Goal: Task Accomplishment & Management: Manage account settings

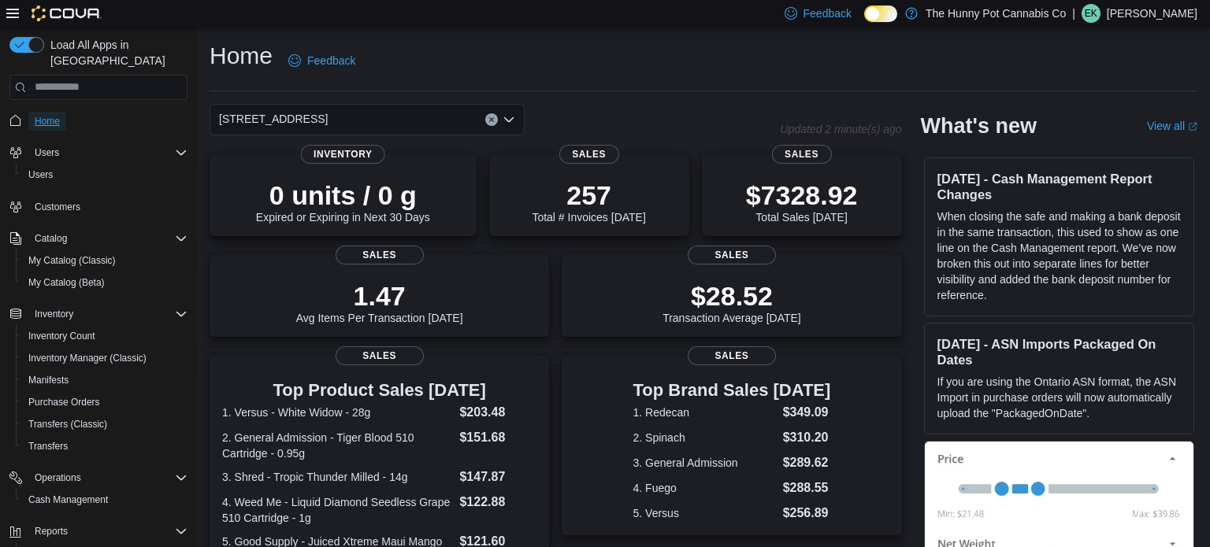
click at [57, 115] on span "Home" at bounding box center [47, 121] width 25 height 13
click at [132, 308] on button "Inventory" at bounding box center [98, 314] width 191 height 22
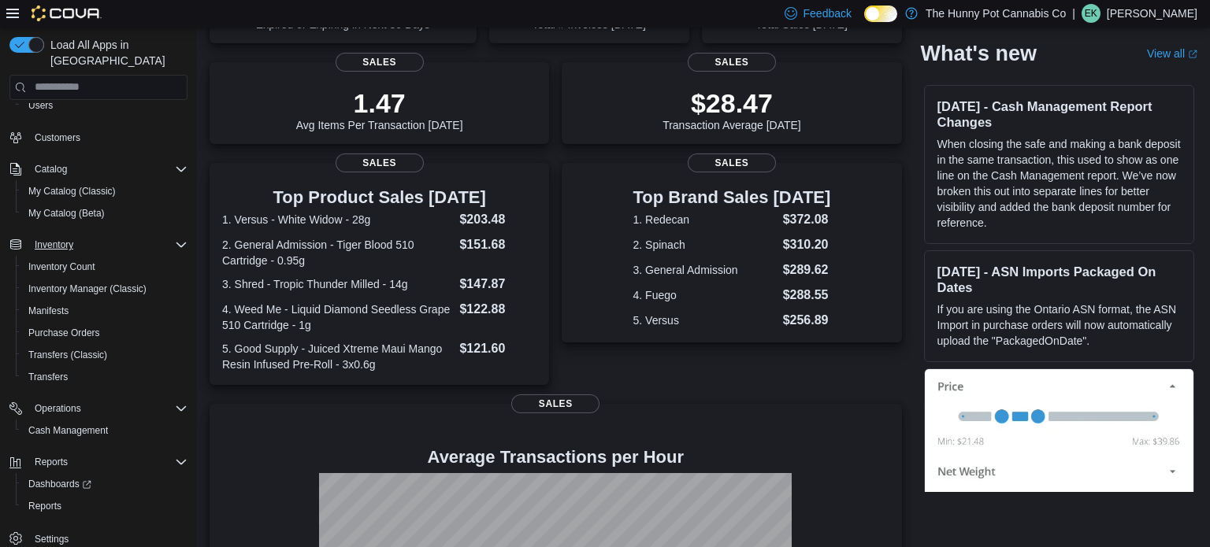
scroll to position [67, 0]
click at [44, 503] on span "Reports" at bounding box center [44, 509] width 33 height 13
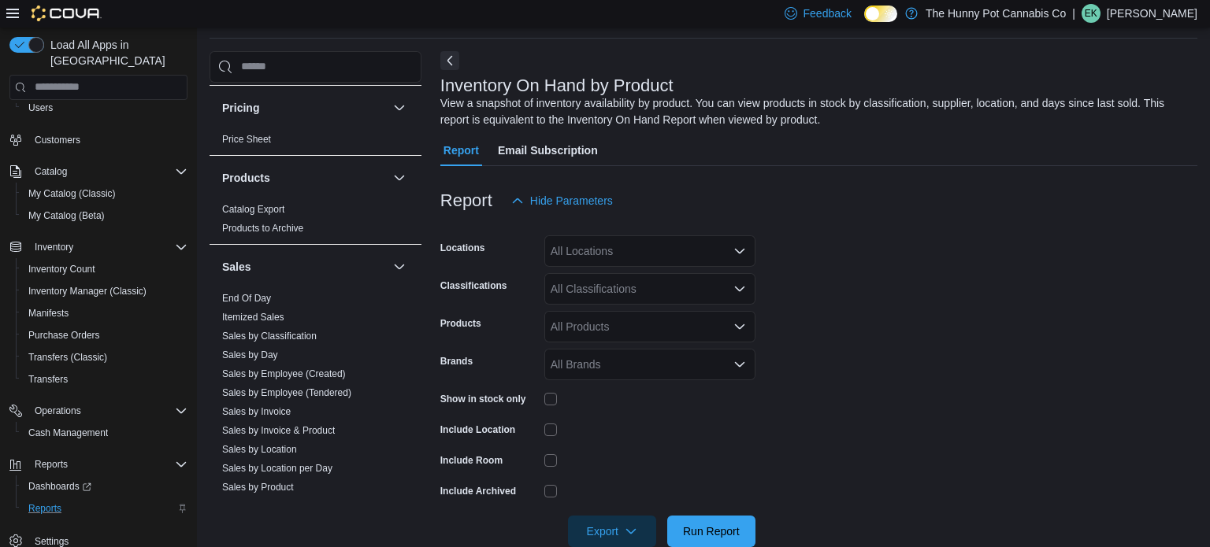
scroll to position [703, 0]
click at [278, 465] on link "Sales by Location per Day" at bounding box center [277, 467] width 110 height 11
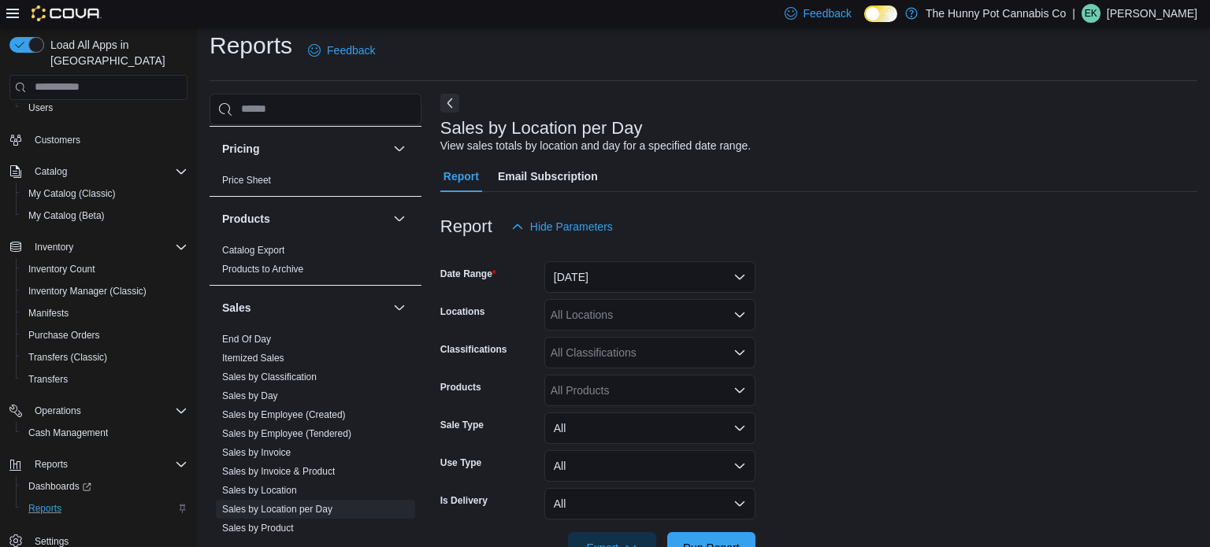
scroll to position [36, 0]
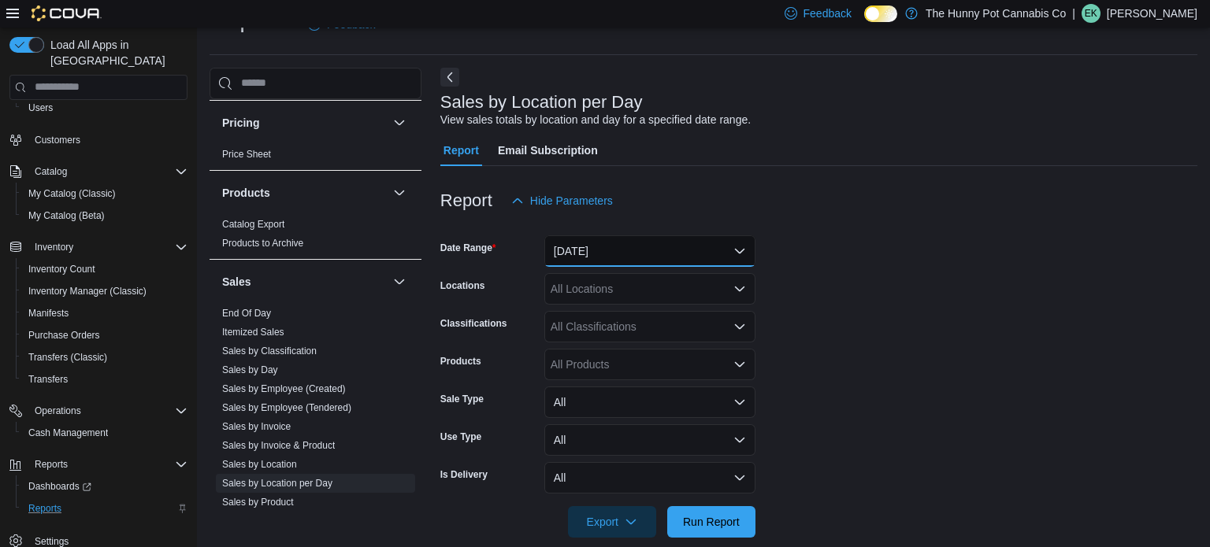
click at [628, 243] on button "[DATE]" at bounding box center [649, 252] width 211 height 32
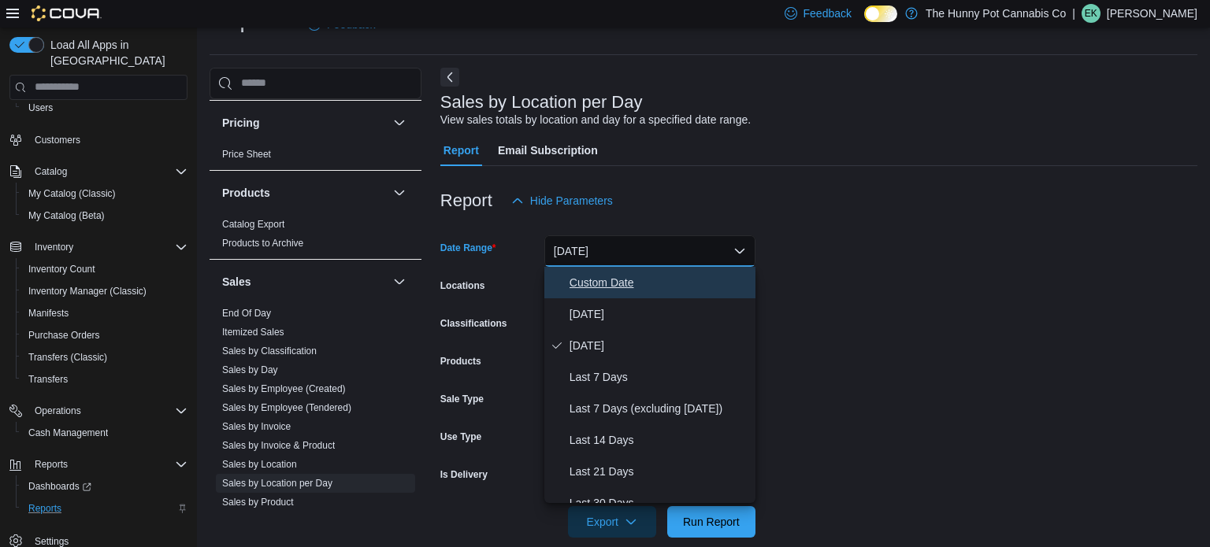
click at [622, 279] on span "Custom Date" at bounding box center [659, 282] width 180 height 19
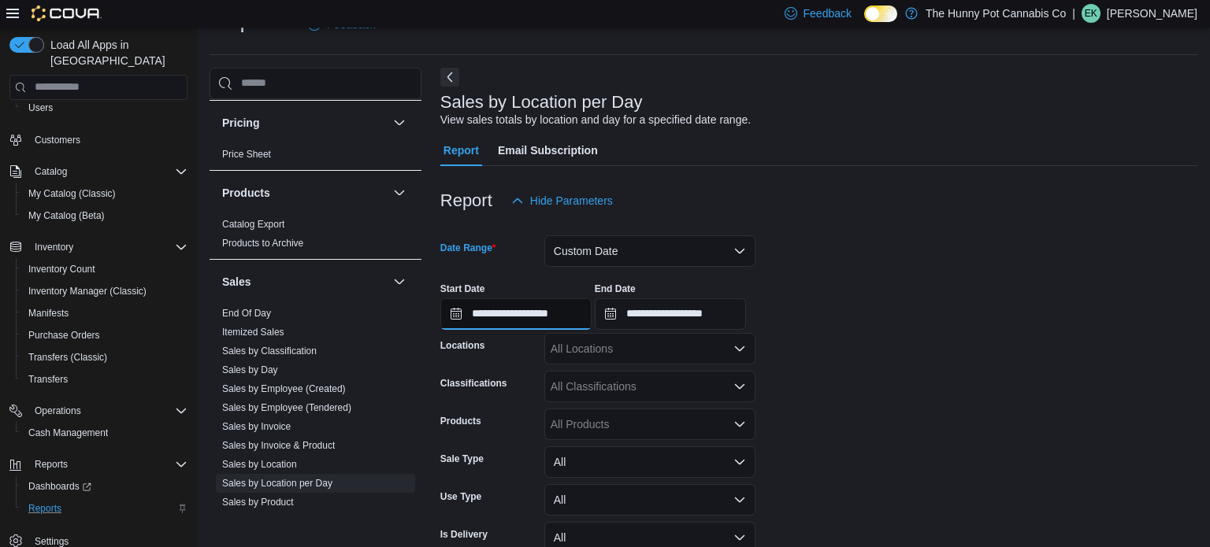
click at [591, 303] on input "**********" at bounding box center [515, 315] width 151 height 32
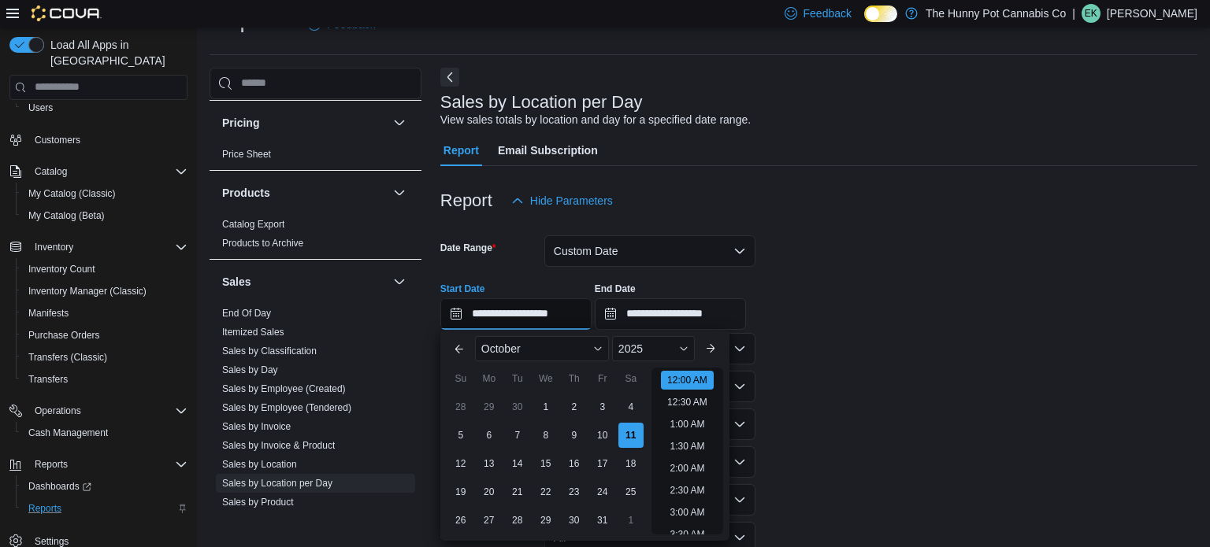
scroll to position [49, 0]
click at [662, 338] on div "2025" at bounding box center [653, 348] width 83 height 25
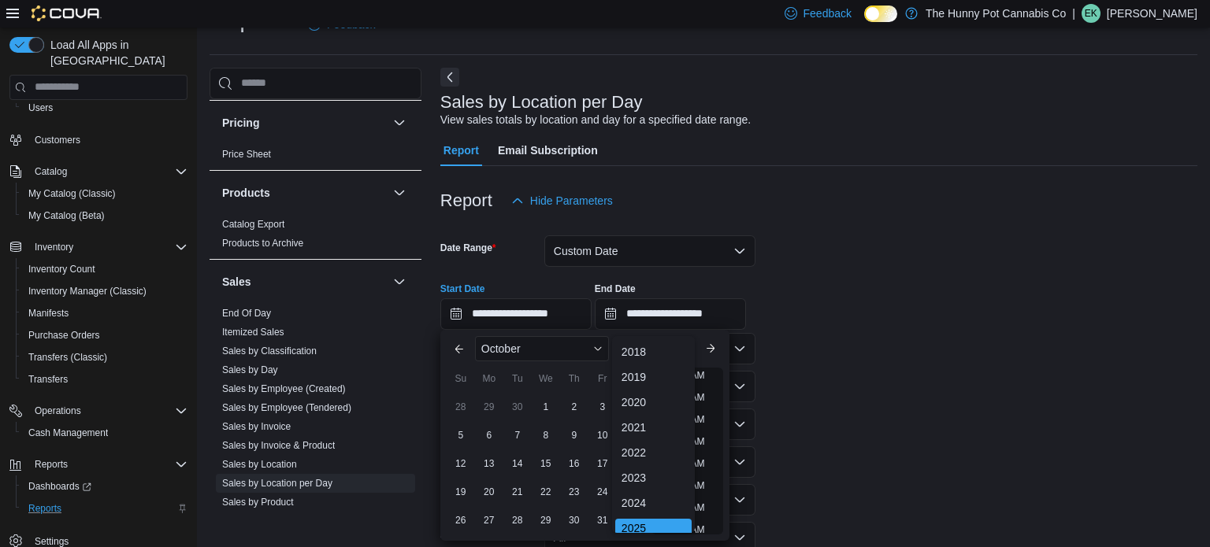
scroll to position [5, 0]
click at [647, 489] on div "2024" at bounding box center [653, 498] width 76 height 19
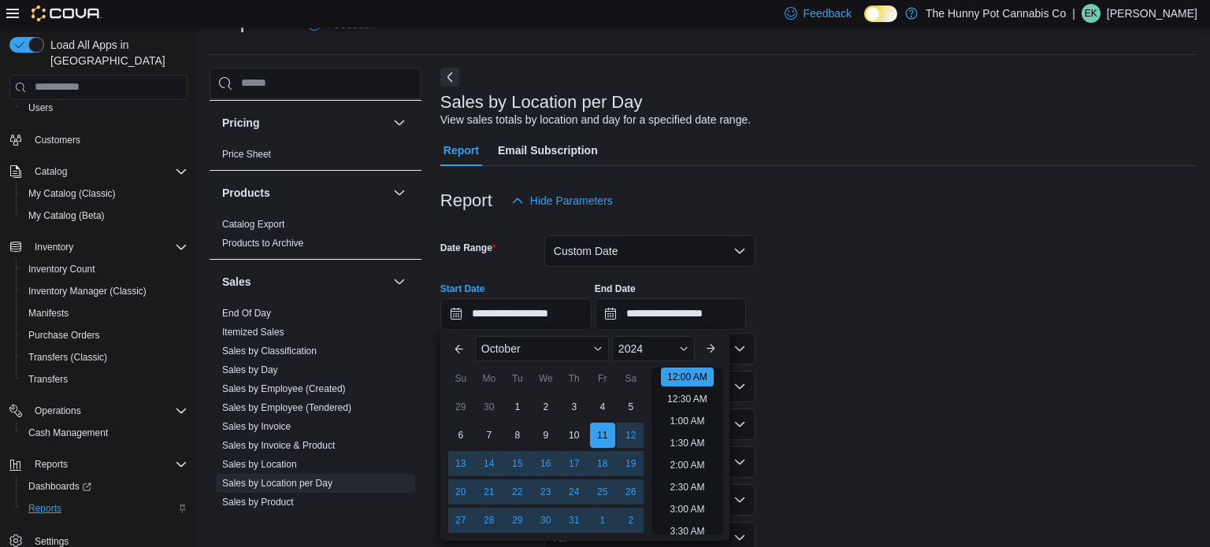
scroll to position [81, 0]
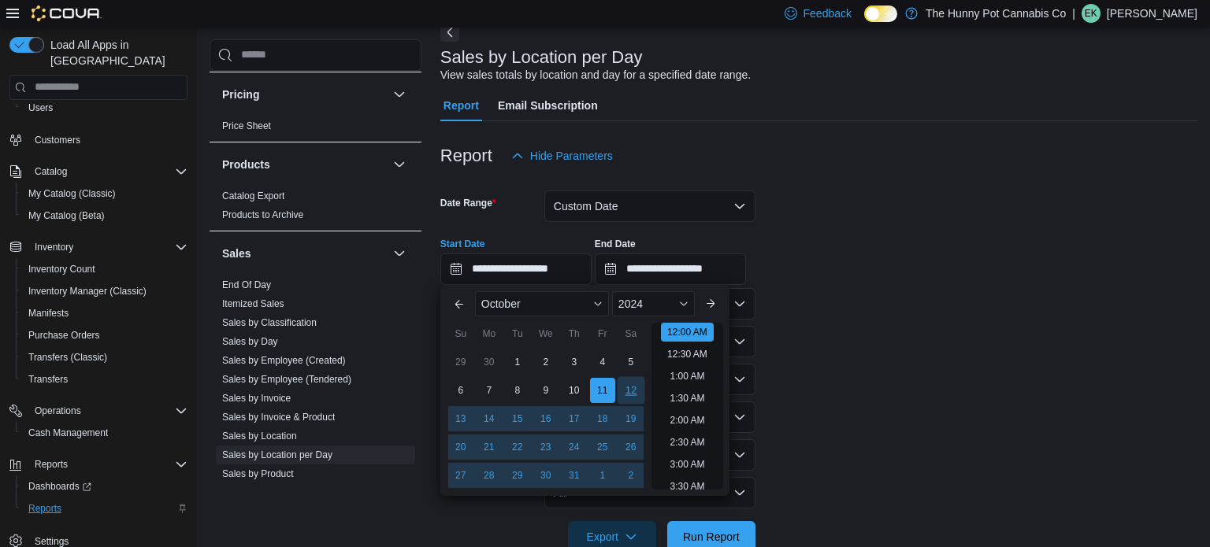
click at [622, 395] on div "12" at bounding box center [631, 390] width 28 height 28
click at [816, 360] on form "**********" at bounding box center [818, 362] width 757 height 381
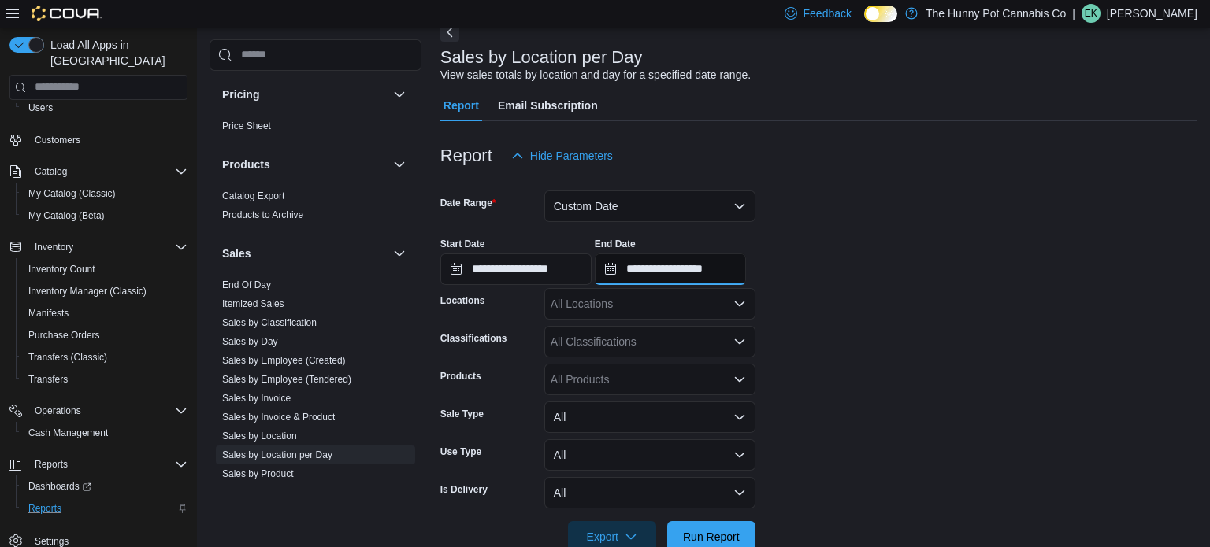
click at [746, 269] on input "**********" at bounding box center [670, 270] width 151 height 32
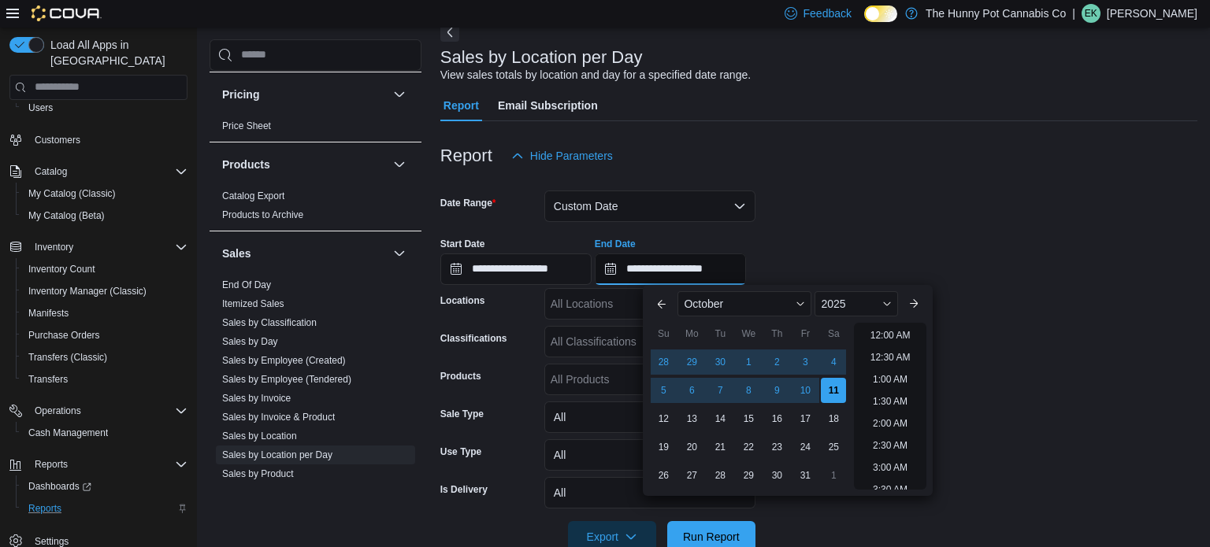
scroll to position [895, 0]
click at [855, 305] on div "2025" at bounding box center [855, 303] width 83 height 25
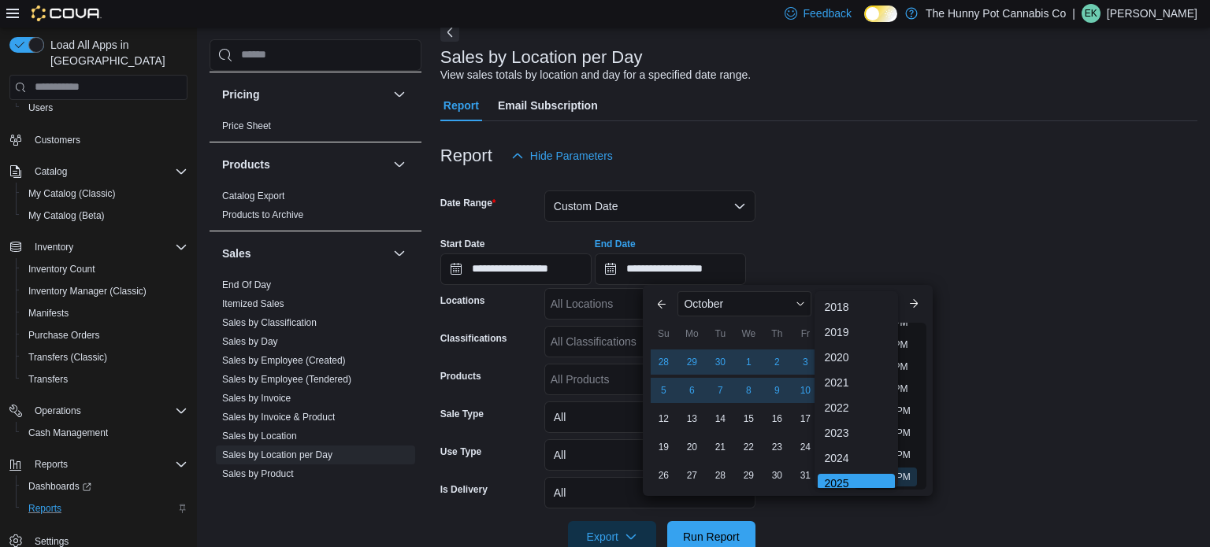
scroll to position [5, 0]
click at [843, 444] on div "2024" at bounding box center [856, 453] width 76 height 19
type input "**********"
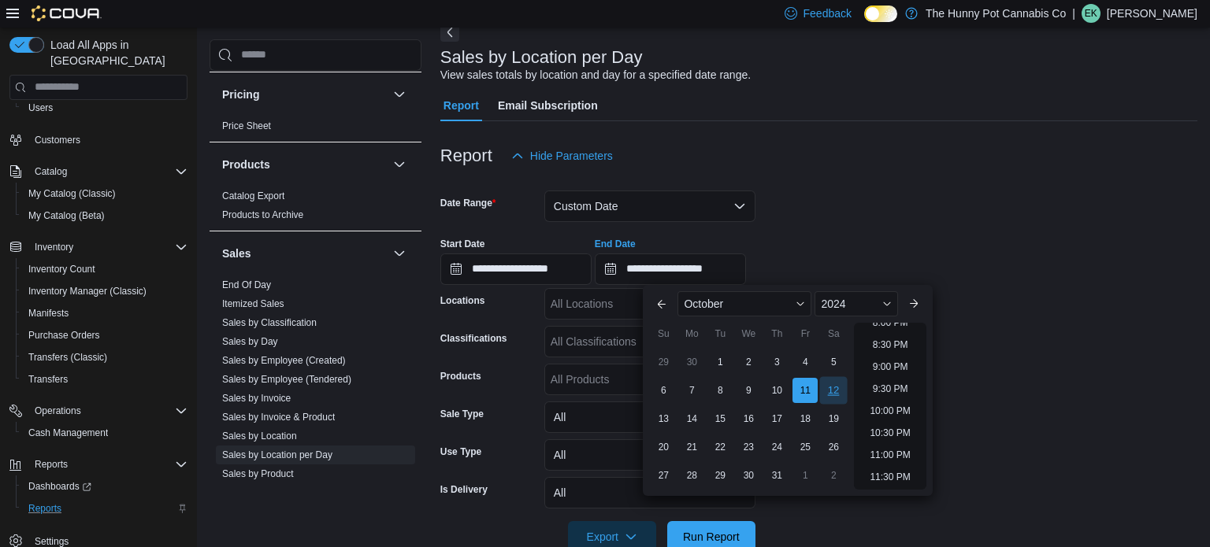
click at [825, 390] on div "12" at bounding box center [834, 390] width 28 height 28
click at [886, 466] on ul "12:00 AM 12:30 AM 1:00 AM 1:30 AM 2:00 AM 2:30 AM 3:00 AM 3:30 AM 4:00 AM 4:30 …" at bounding box center [890, 406] width 72 height 167
click at [887, 472] on li "11:30 PM" at bounding box center [889, 477] width 53 height 19
type input "**********"
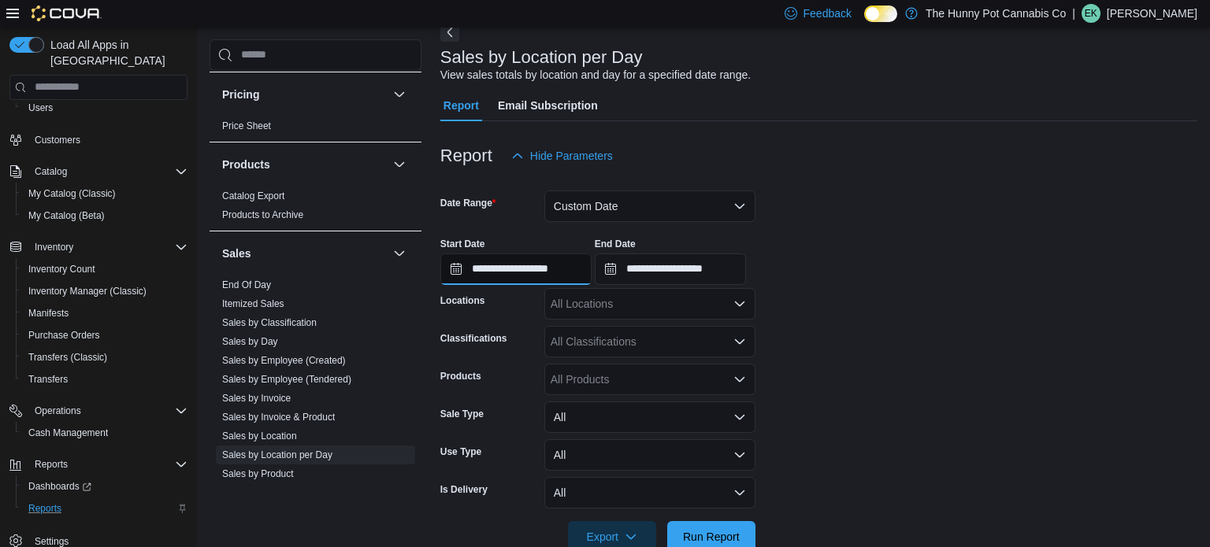
click at [543, 265] on input "**********" at bounding box center [515, 270] width 151 height 32
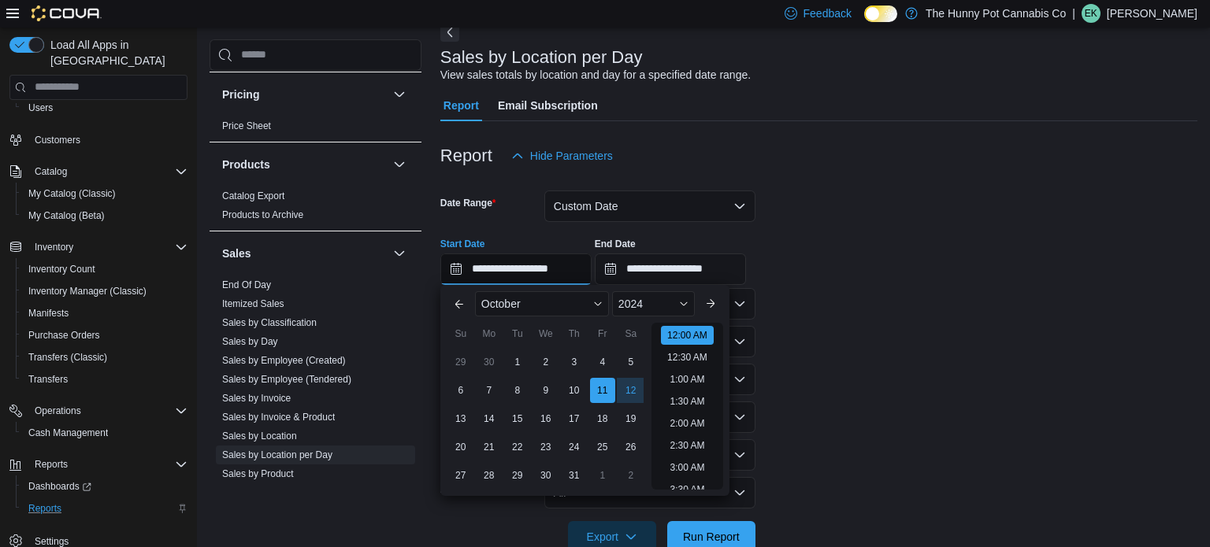
scroll to position [49, 0]
click at [625, 392] on div "12" at bounding box center [631, 390] width 28 height 28
type input "**********"
click at [864, 395] on form "**********" at bounding box center [818, 362] width 757 height 381
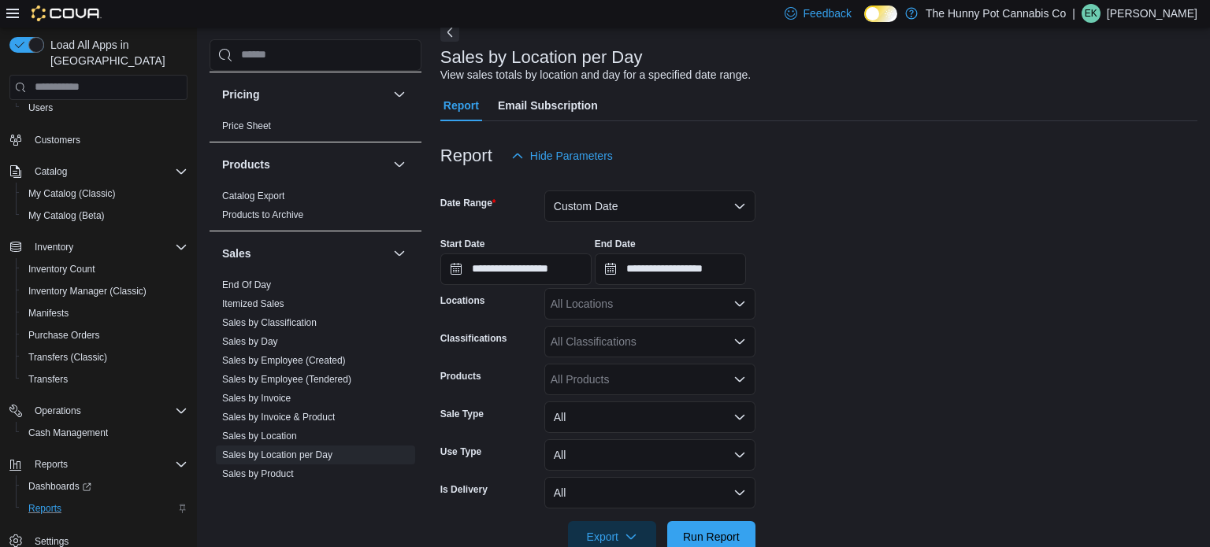
click at [659, 306] on div "All Locations" at bounding box center [649, 304] width 211 height 32
type input "***"
click at [655, 339] on button "[STREET_ADDRESS]" at bounding box center [649, 331] width 211 height 23
click at [744, 529] on span "Run Report" at bounding box center [711, 537] width 69 height 32
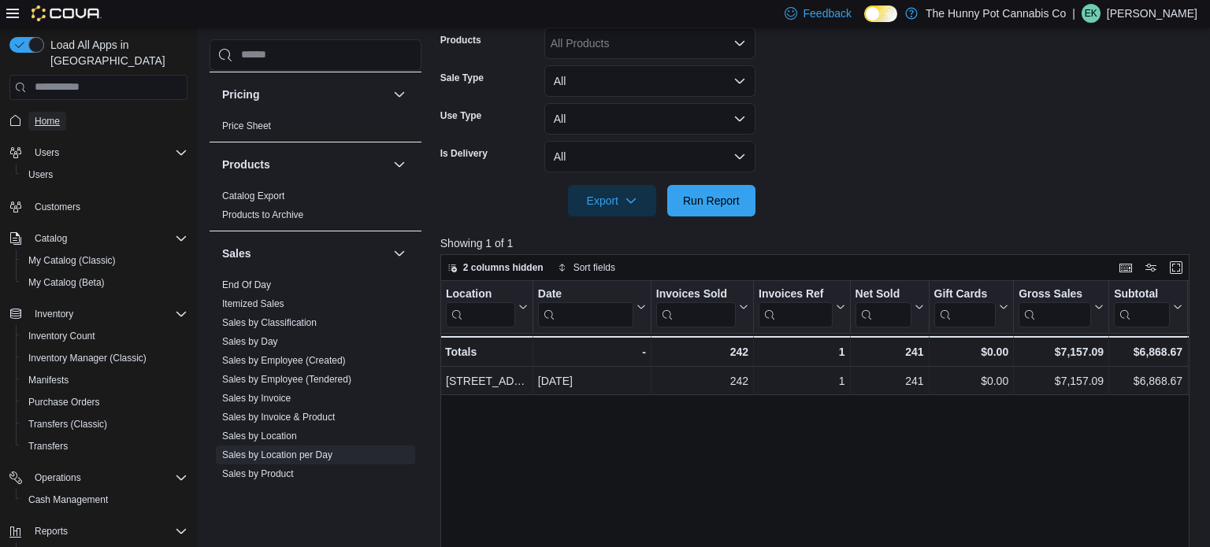
click at [59, 115] on span "Home" at bounding box center [47, 121] width 25 height 13
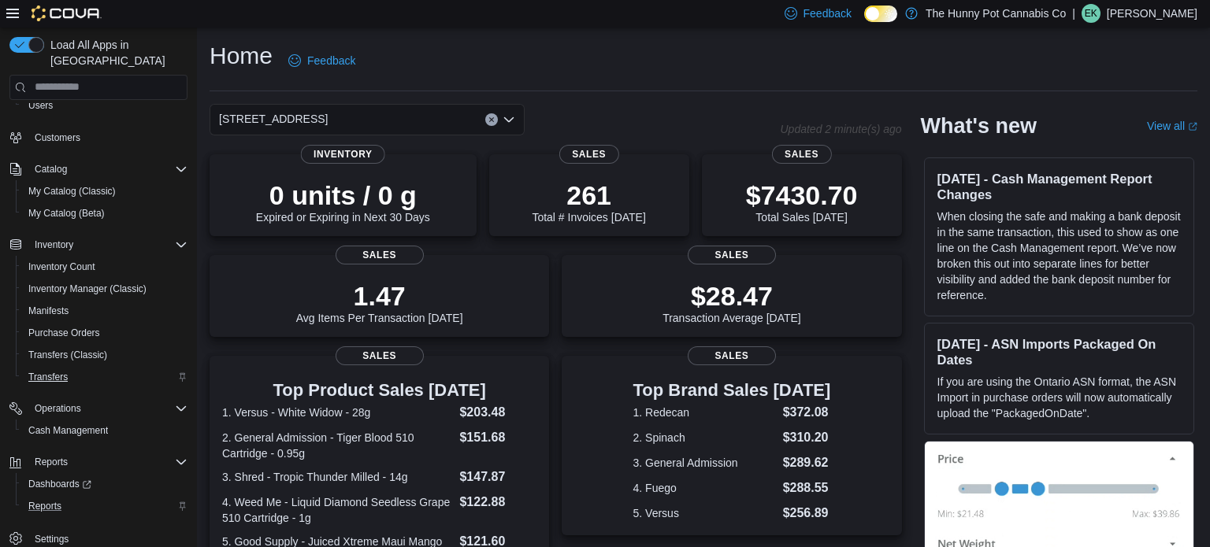
scroll to position [69, 0]
click at [54, 533] on span "Settings" at bounding box center [52, 539] width 34 height 13
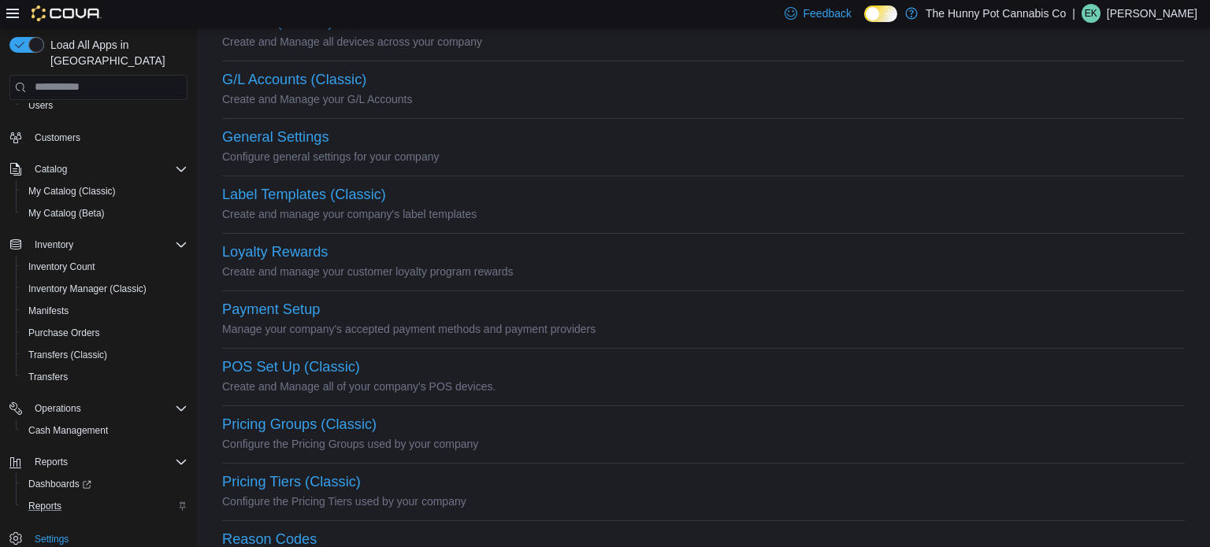
scroll to position [213, 0]
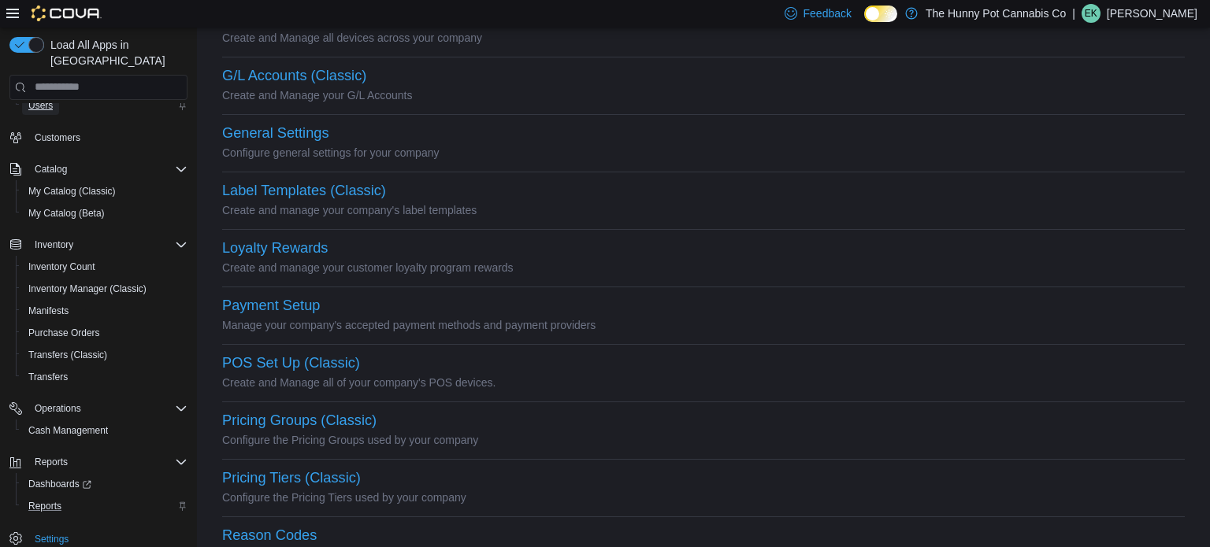
click at [42, 99] on span "Users" at bounding box center [40, 105] width 24 height 13
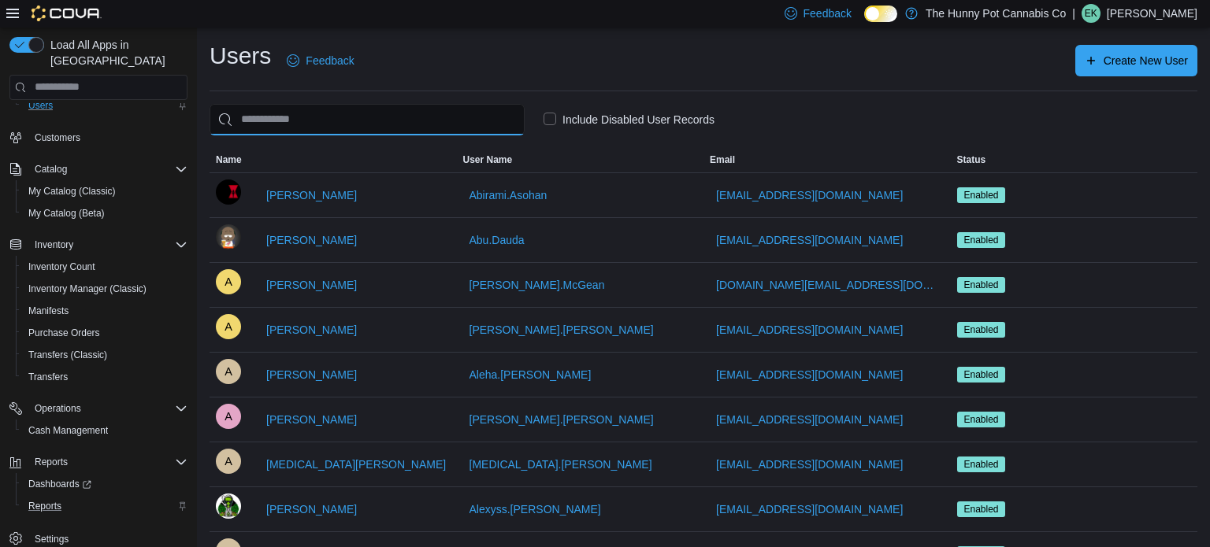
click at [324, 110] on input "search" at bounding box center [367, 120] width 315 height 32
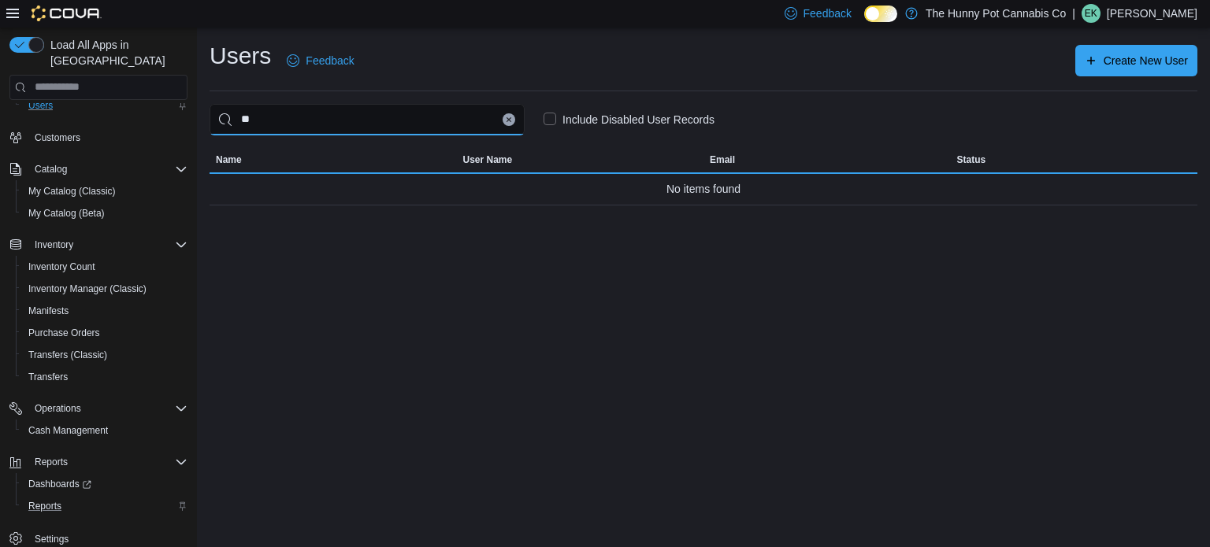
type input "*"
type input "**********"
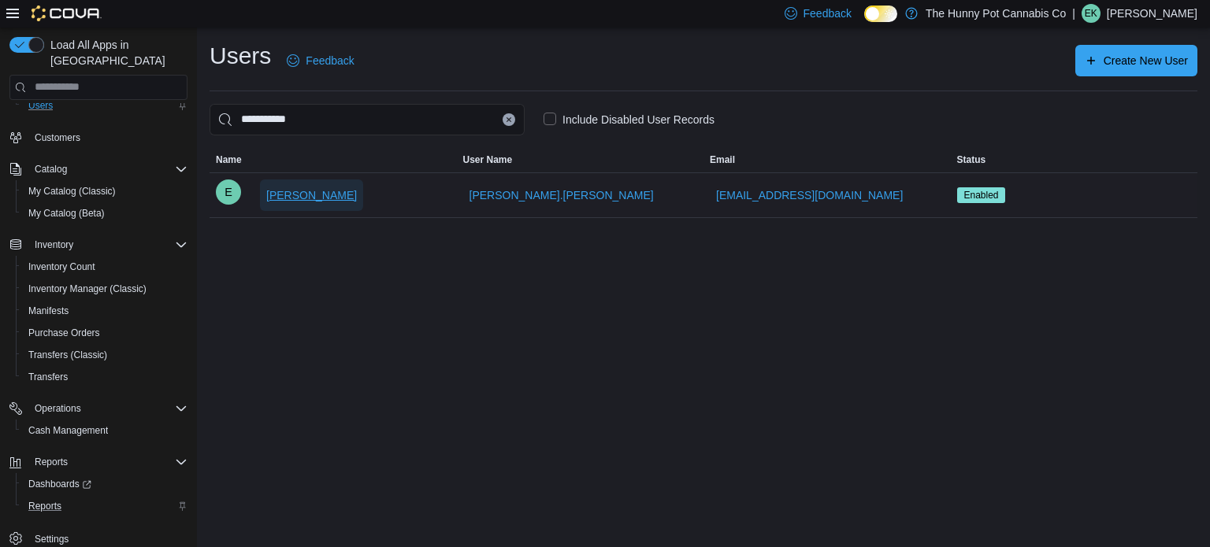
click at [325, 199] on span "[PERSON_NAME]" at bounding box center [311, 195] width 91 height 16
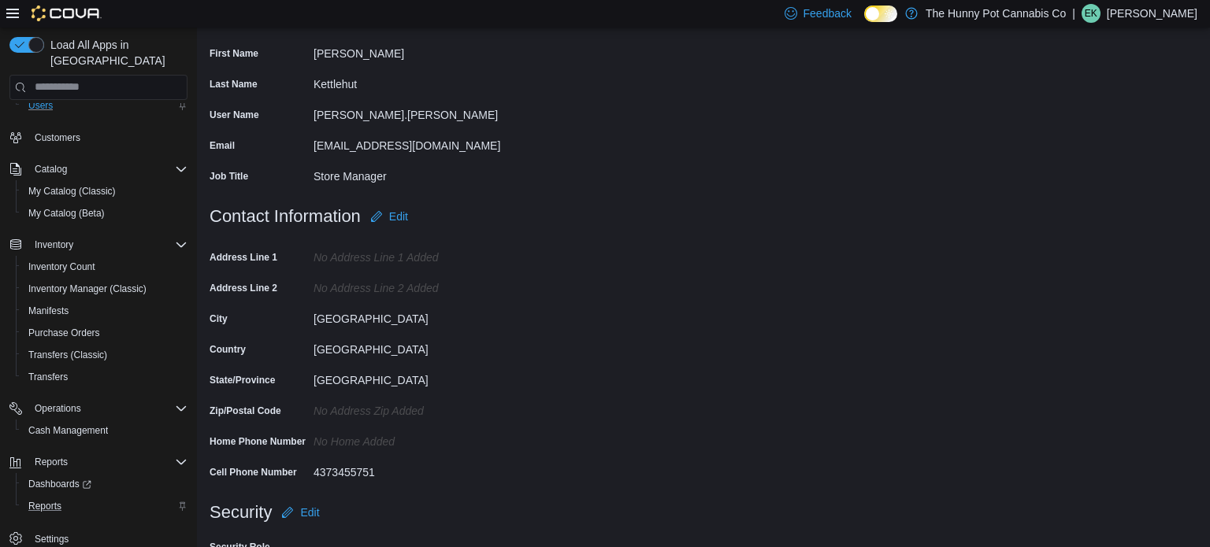
scroll to position [232, 0]
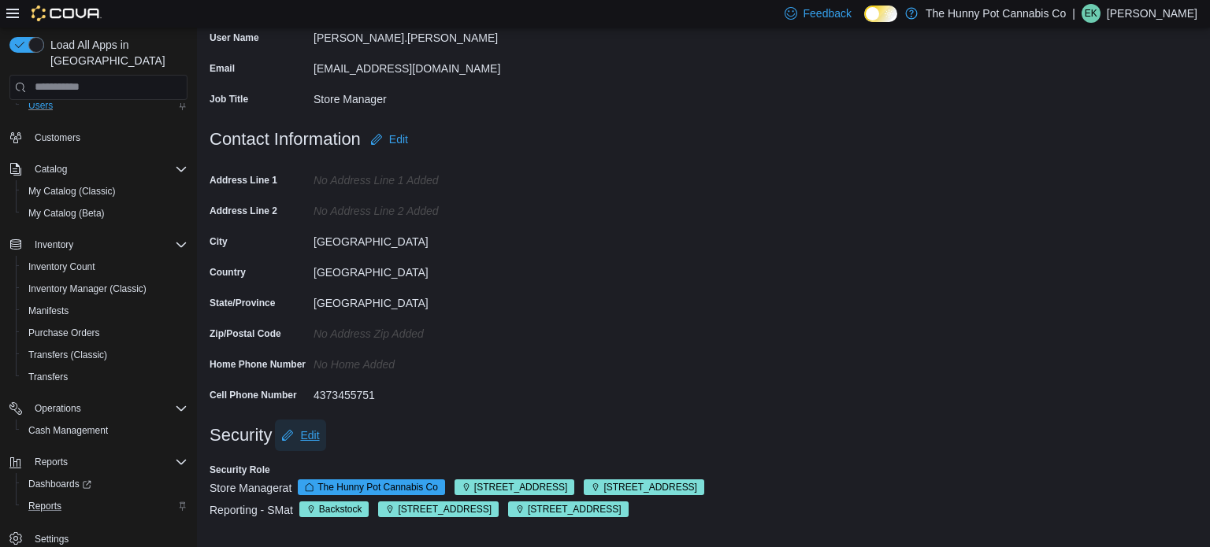
click at [312, 440] on span "Edit" at bounding box center [309, 436] width 19 height 16
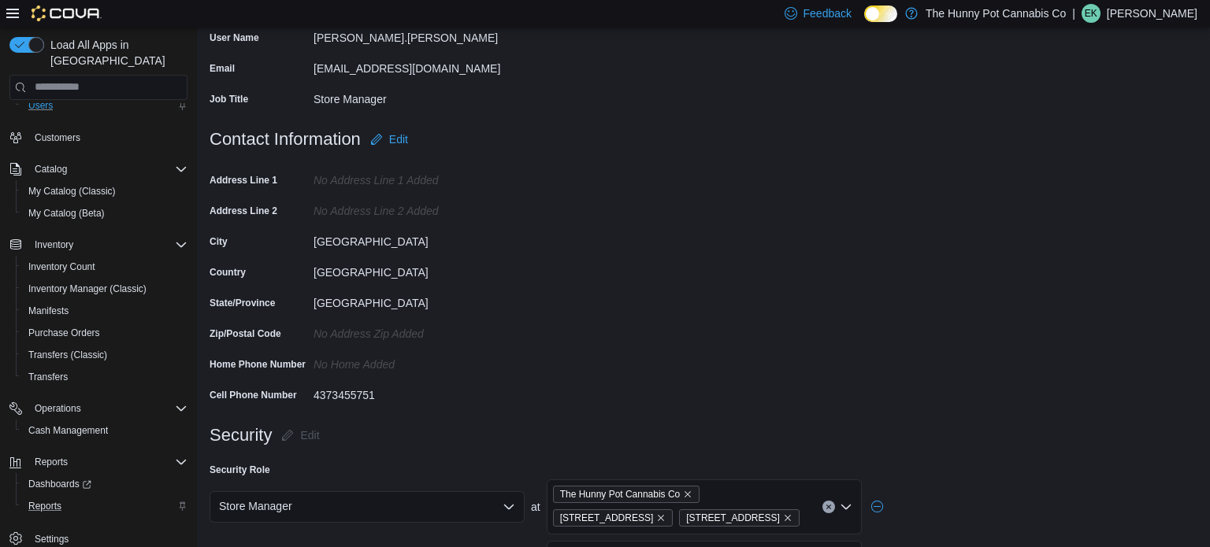
click at [573, 383] on form "Contact Information Edit Address Line 1 No Address Line 1 added Address Line 2 …" at bounding box center [704, 272] width 988 height 296
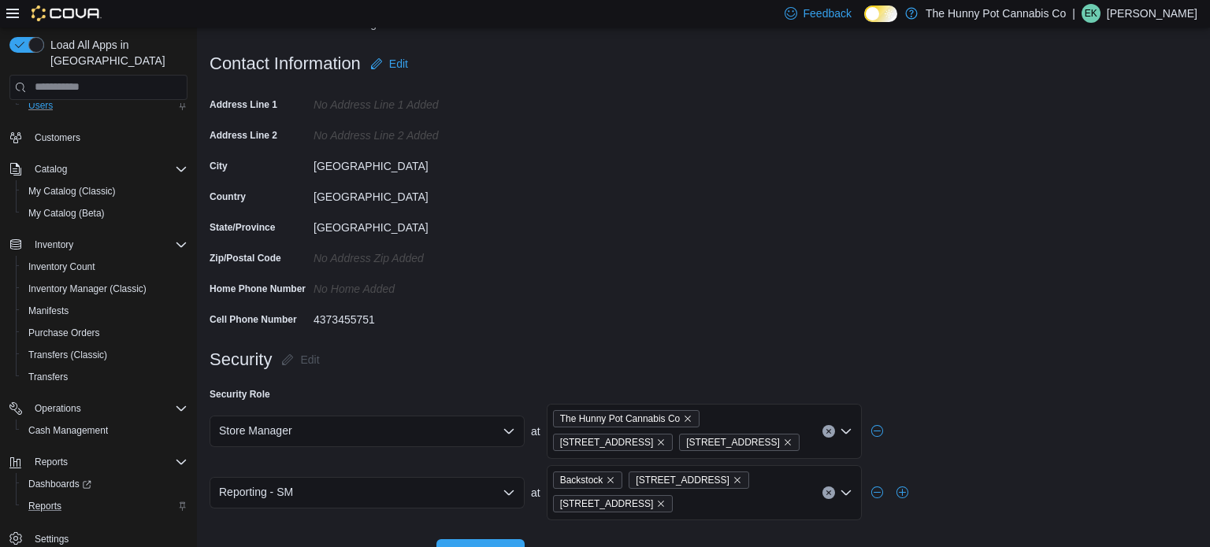
scroll to position [319, 0]
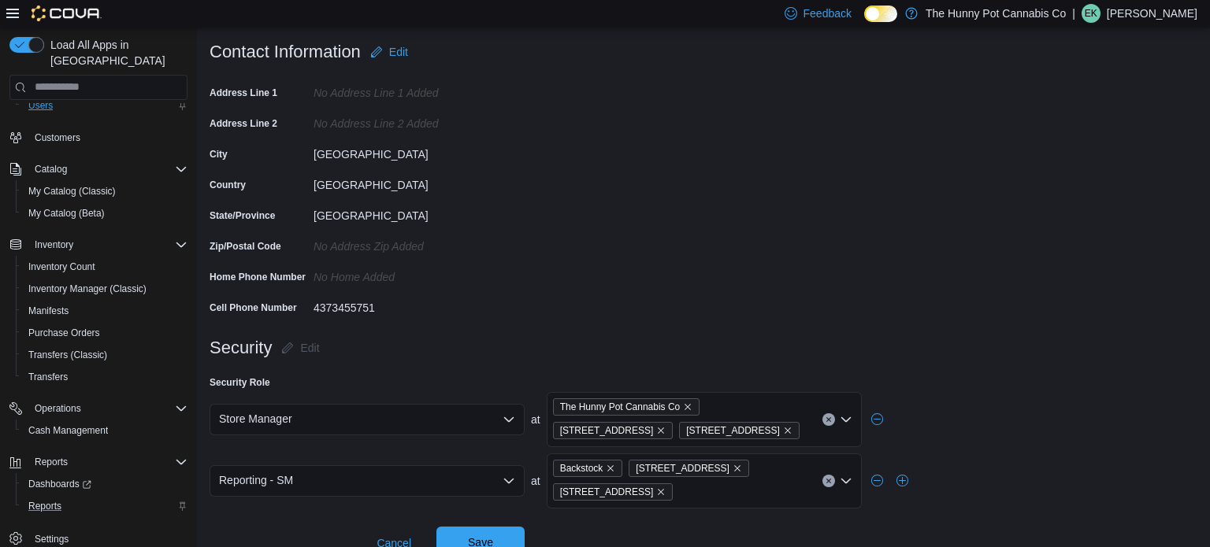
click at [508, 527] on span "Save" at bounding box center [480, 543] width 69 height 32
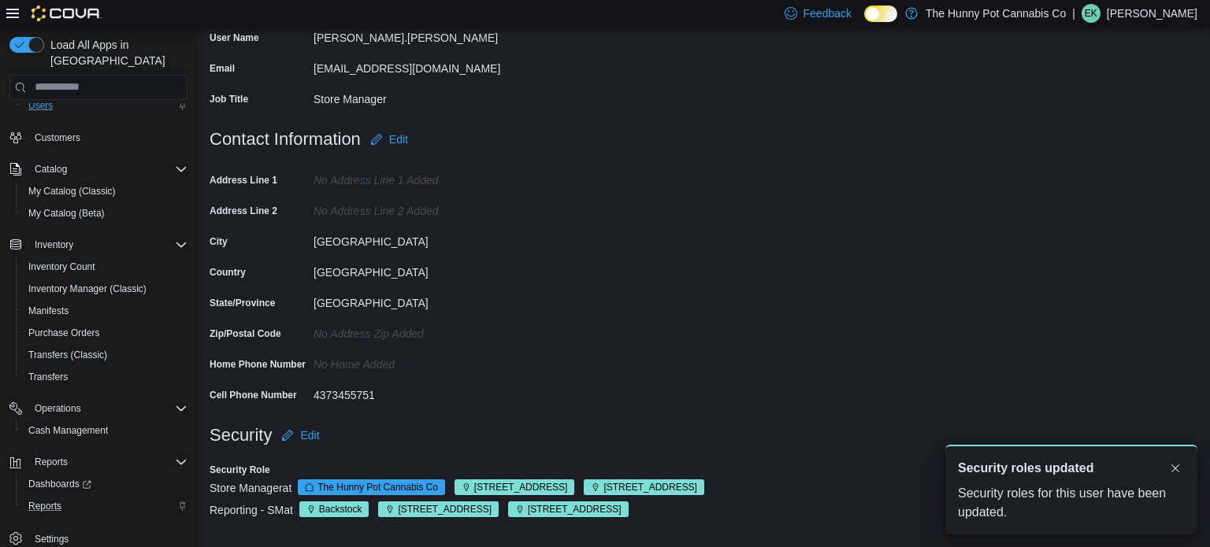
scroll to position [0, 0]
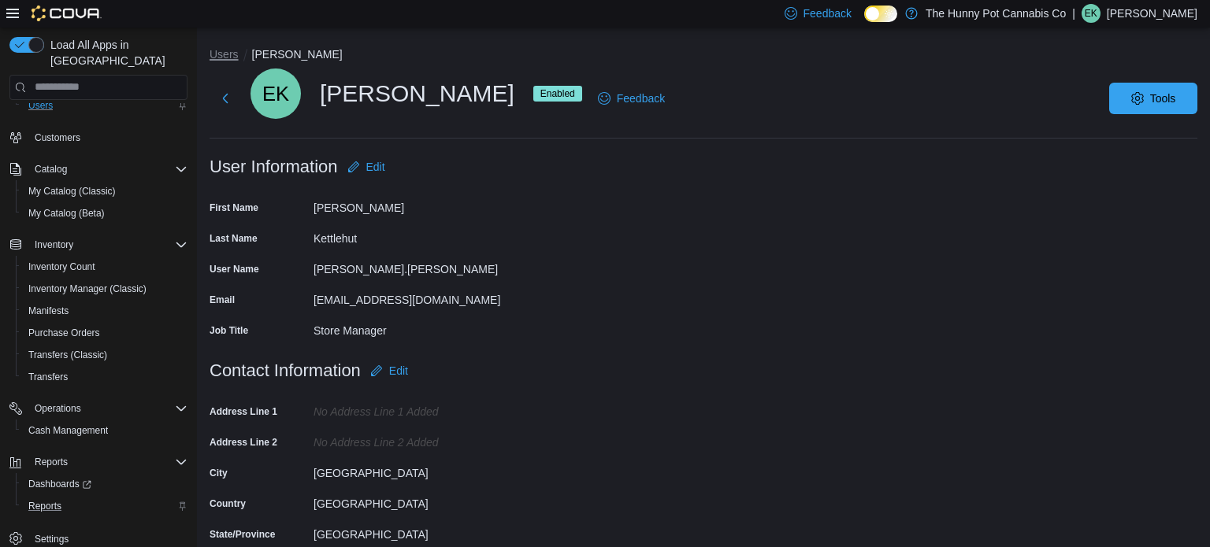
click at [232, 54] on button "Users" at bounding box center [224, 54] width 29 height 13
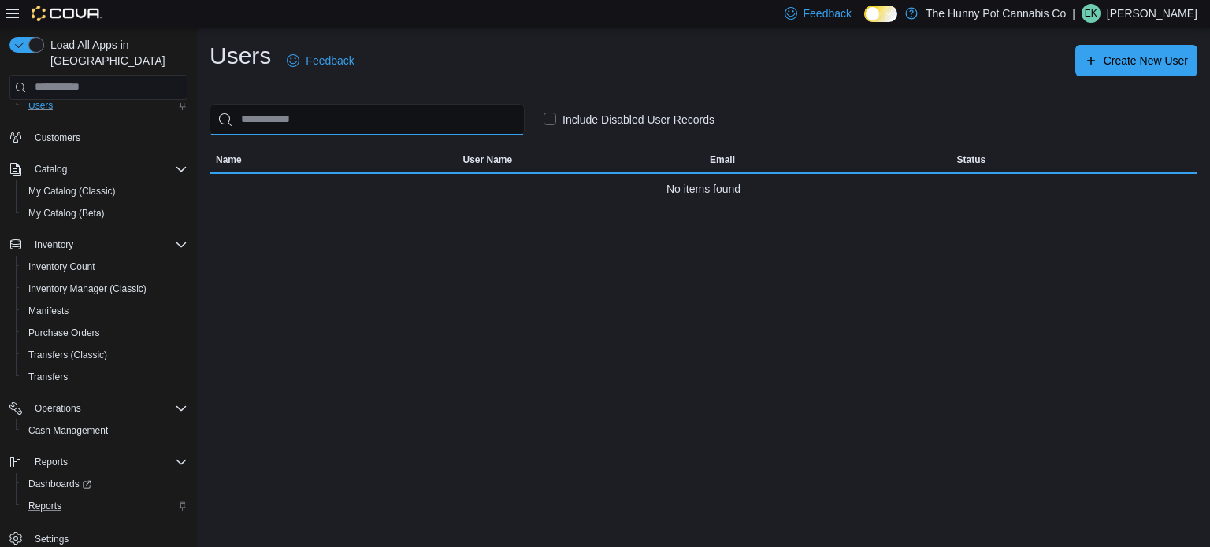
click at [295, 113] on input "search" at bounding box center [367, 120] width 315 height 32
type input "**********"
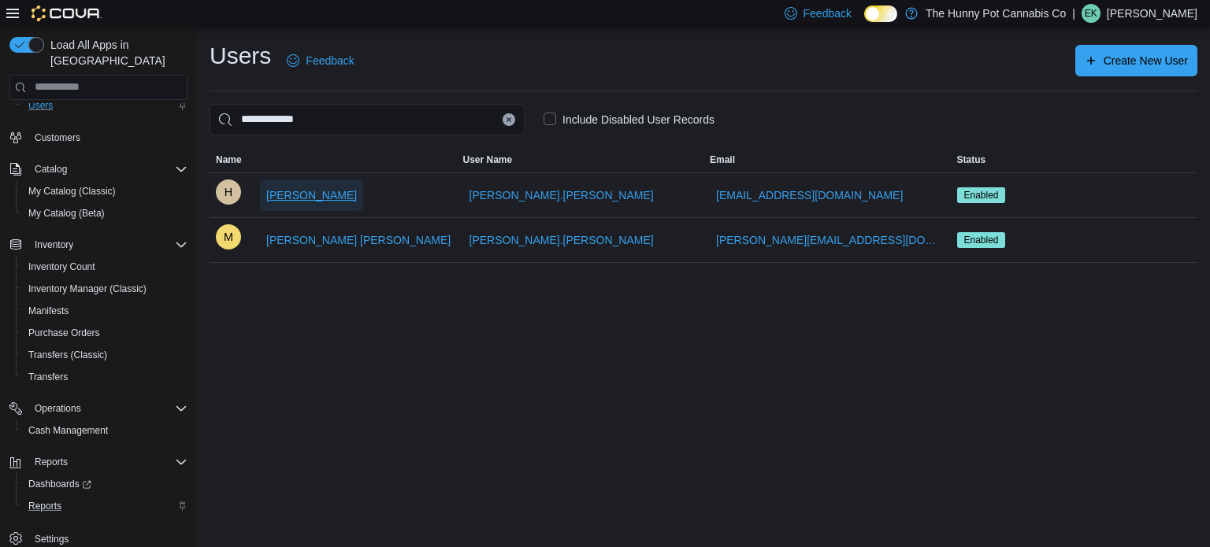
click at [282, 191] on span "[PERSON_NAME]" at bounding box center [311, 195] width 91 height 16
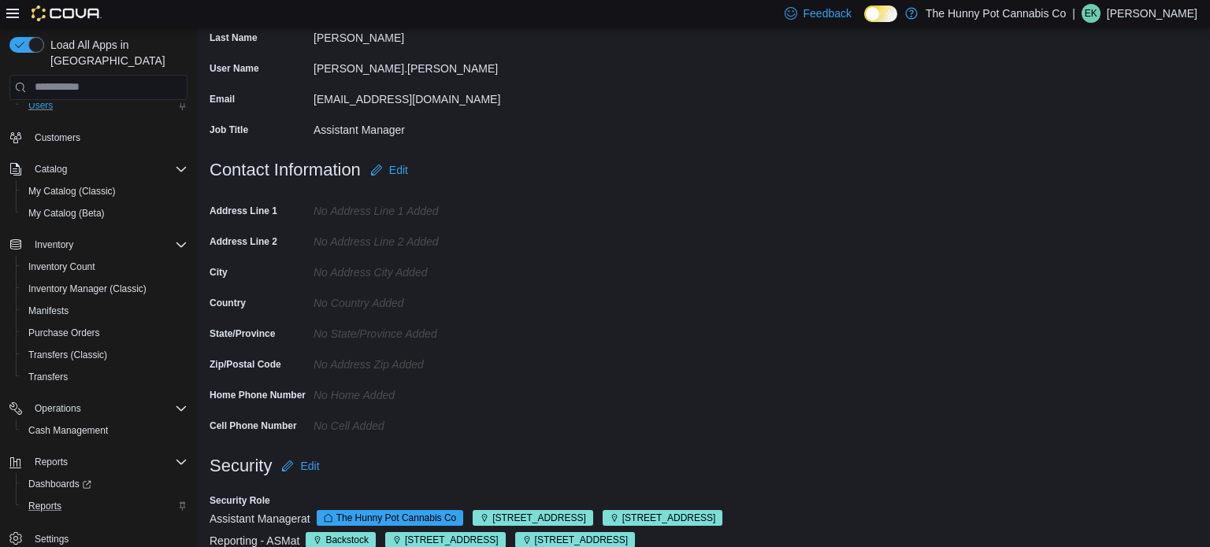
scroll to position [232, 0]
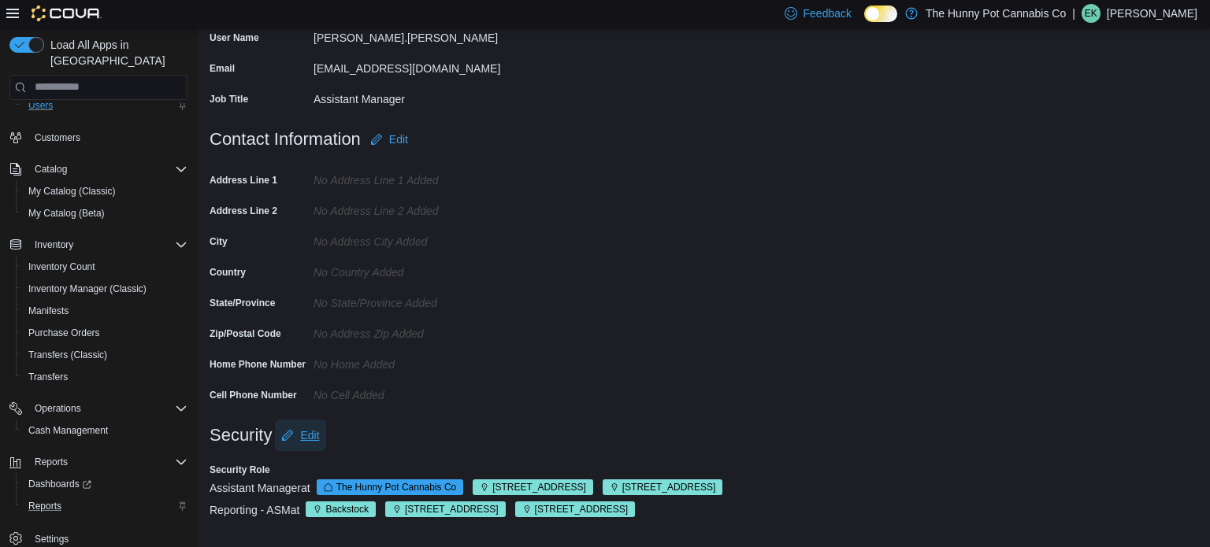
click at [312, 432] on span "Edit" at bounding box center [309, 436] width 19 height 16
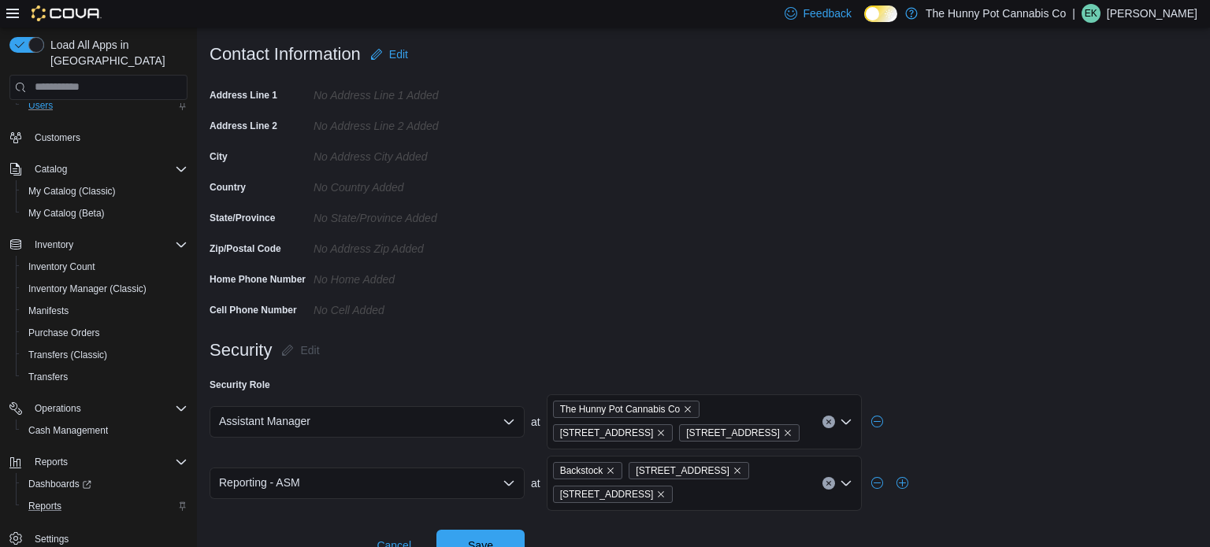
scroll to position [319, 0]
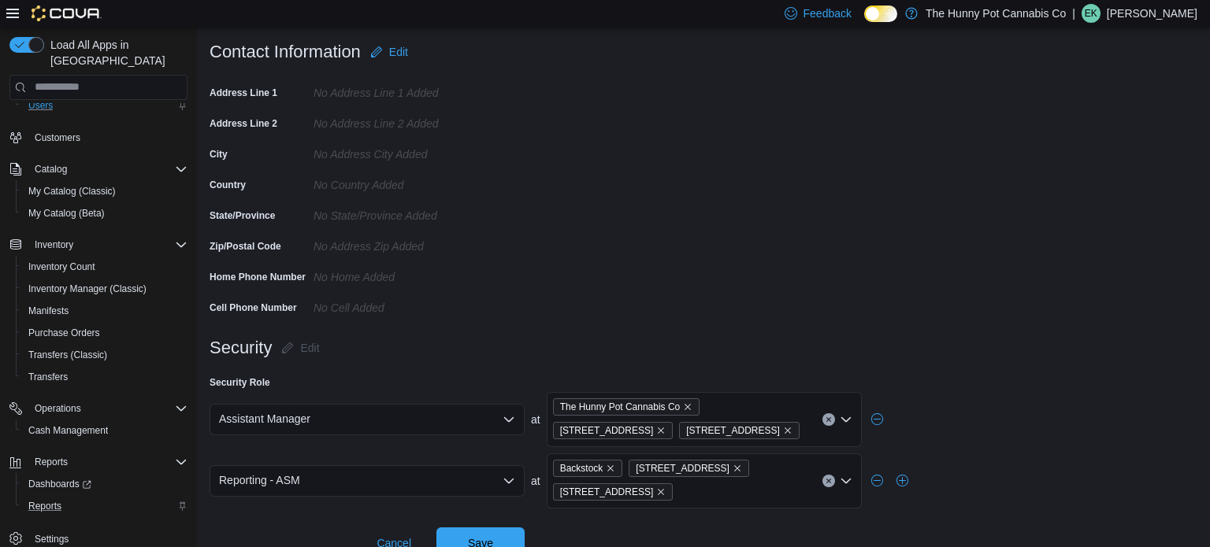
click at [679, 425] on div "The Hunny Pot Cannabis Co [STREET_ADDRESS]" at bounding box center [704, 419] width 315 height 55
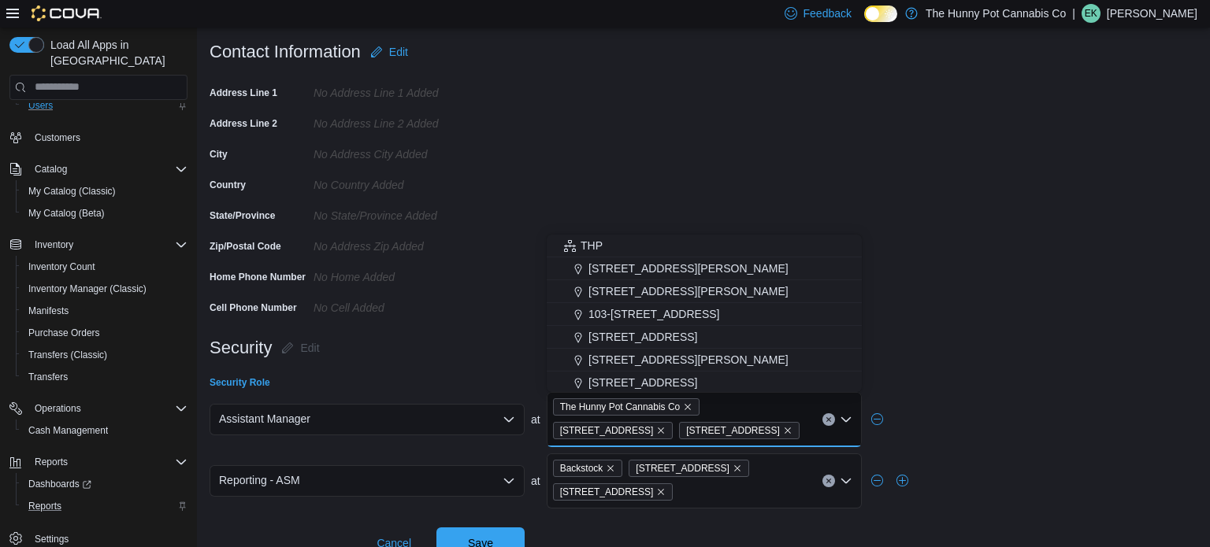
click at [679, 425] on div "The Hunny Pot Cannabis Co [STREET_ADDRESS][GEOGRAPHIC_DATA][STREET_ADDRESS] Sel…" at bounding box center [704, 419] width 315 height 55
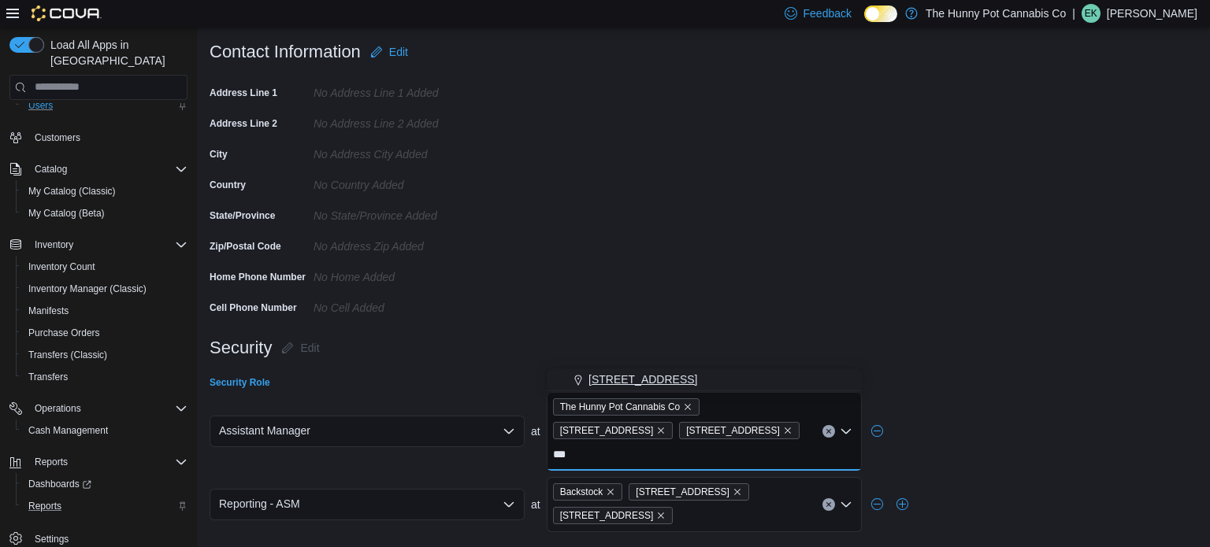
type input "***"
click at [636, 378] on span "[STREET_ADDRESS]" at bounding box center [642, 380] width 109 height 16
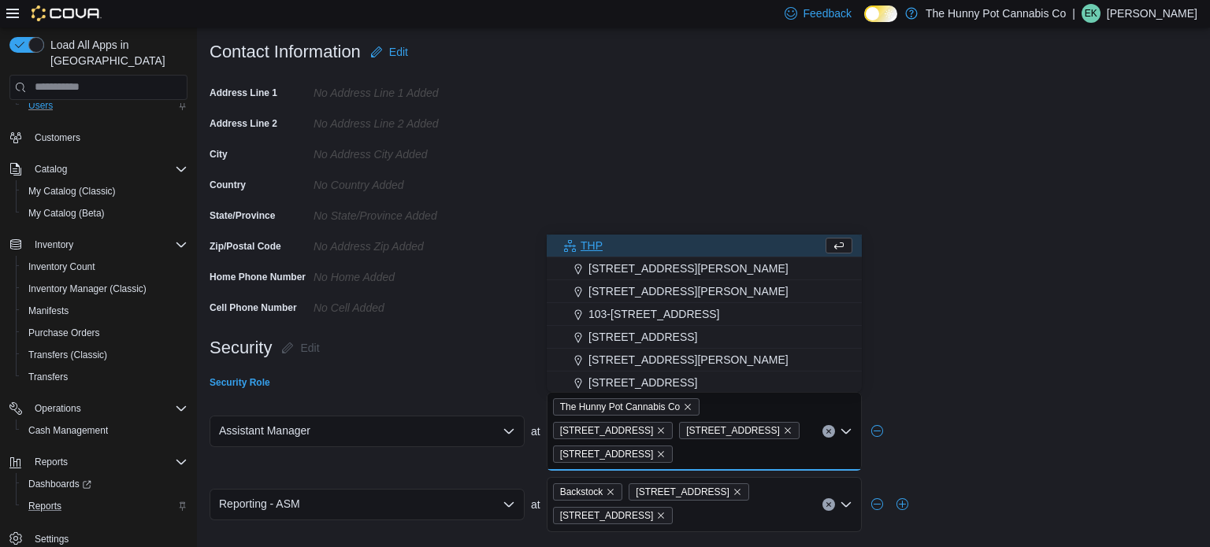
click at [773, 481] on div "Backstock [STREET_ADDRESS]" at bounding box center [704, 504] width 315 height 55
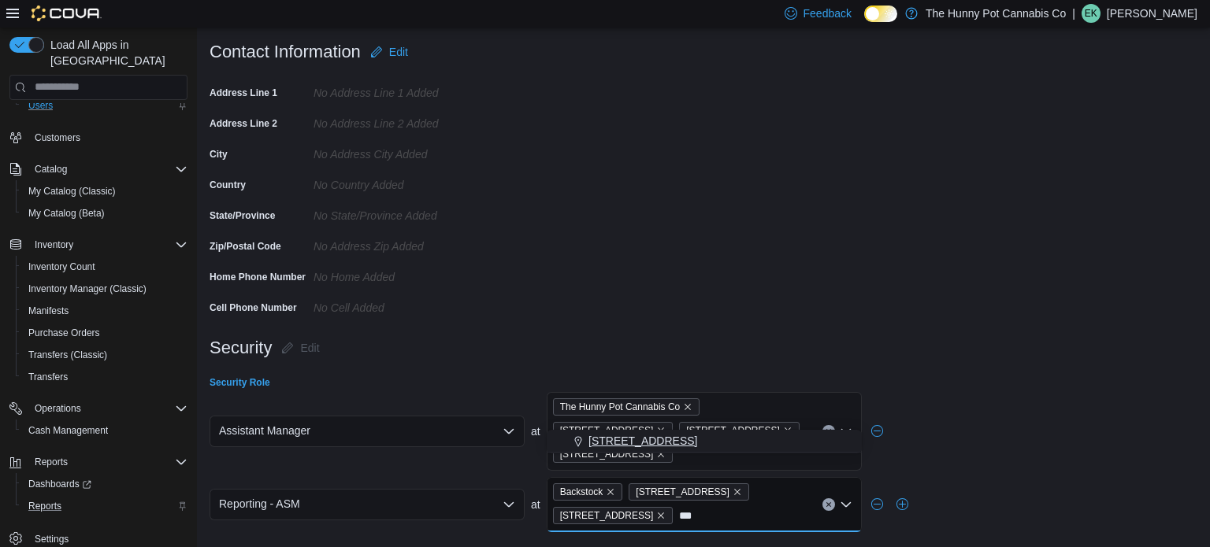
type input "***"
click at [739, 443] on div "[STREET_ADDRESS]" at bounding box center [704, 441] width 296 height 16
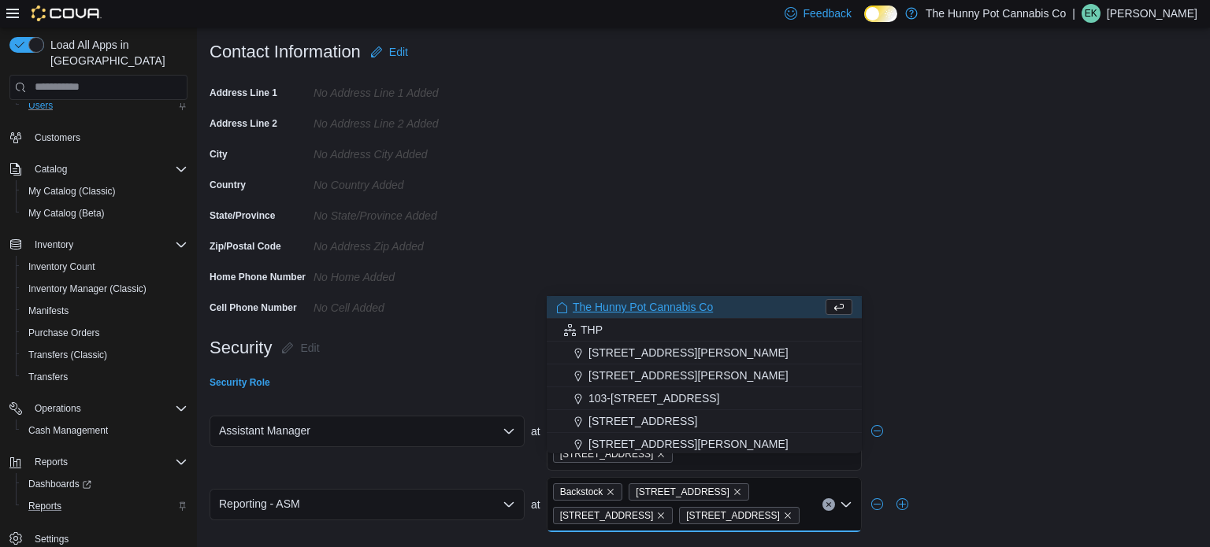
click at [945, 387] on div "Security Role" at bounding box center [704, 382] width 988 height 13
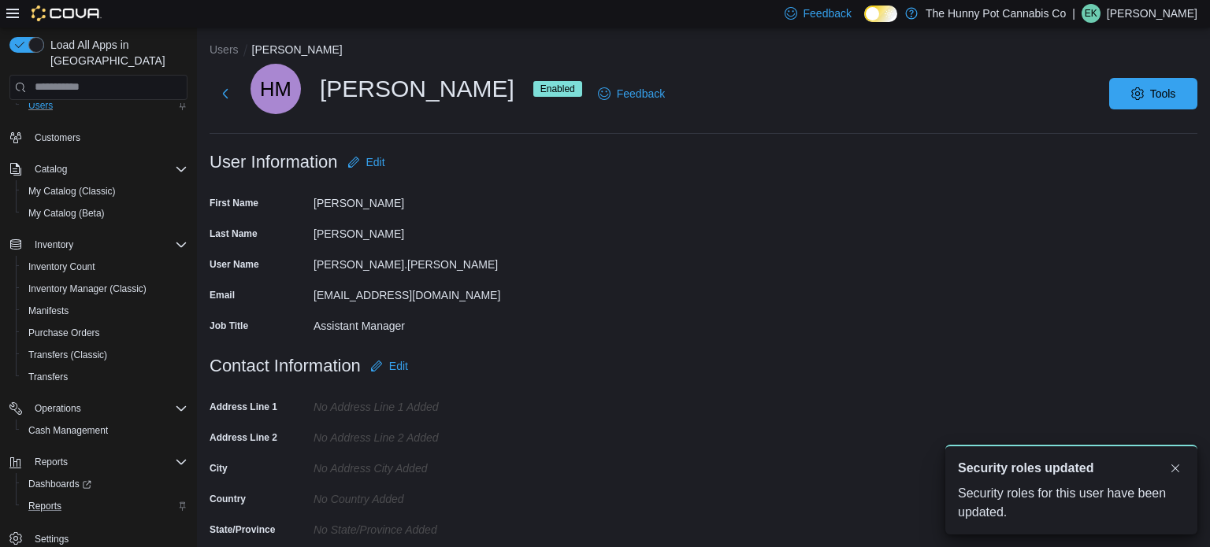
scroll to position [6, 0]
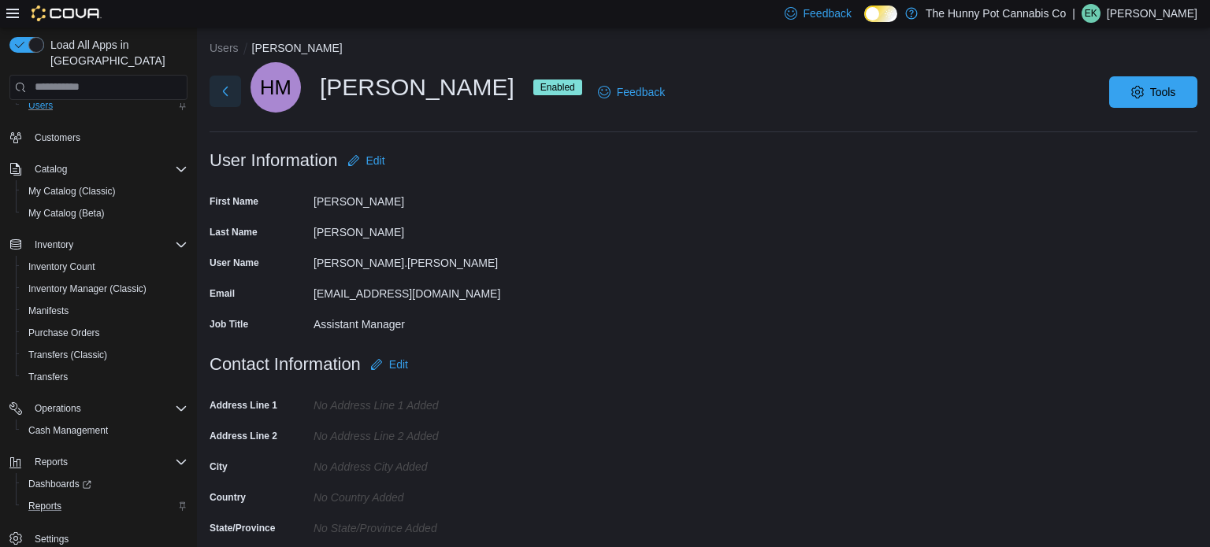
click at [228, 87] on button "Next" at bounding box center [226, 92] width 32 height 32
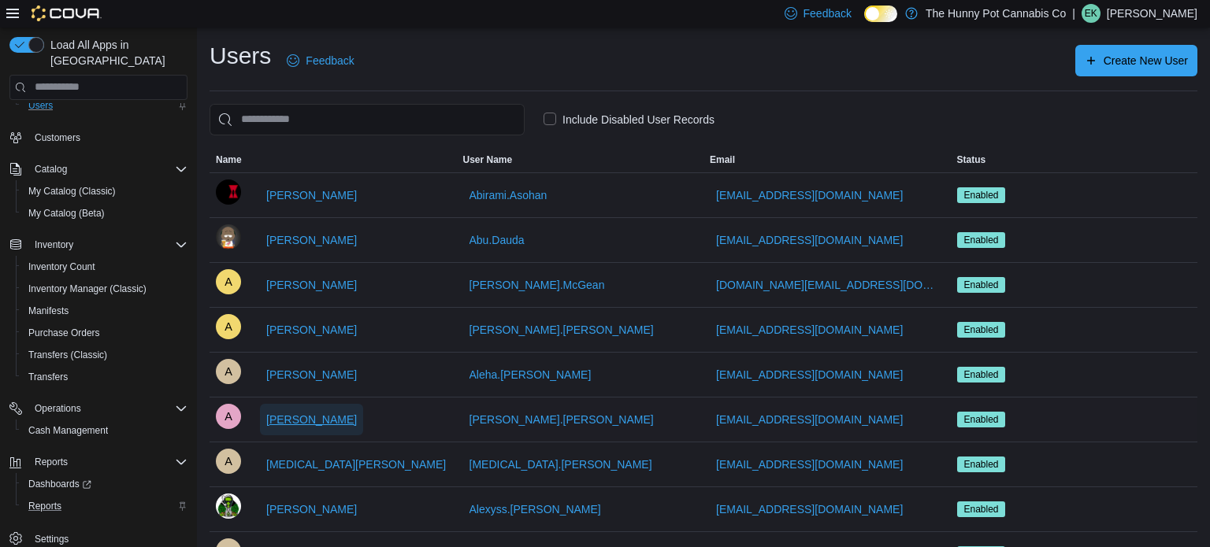
click at [286, 406] on span "[PERSON_NAME]" at bounding box center [311, 420] width 91 height 32
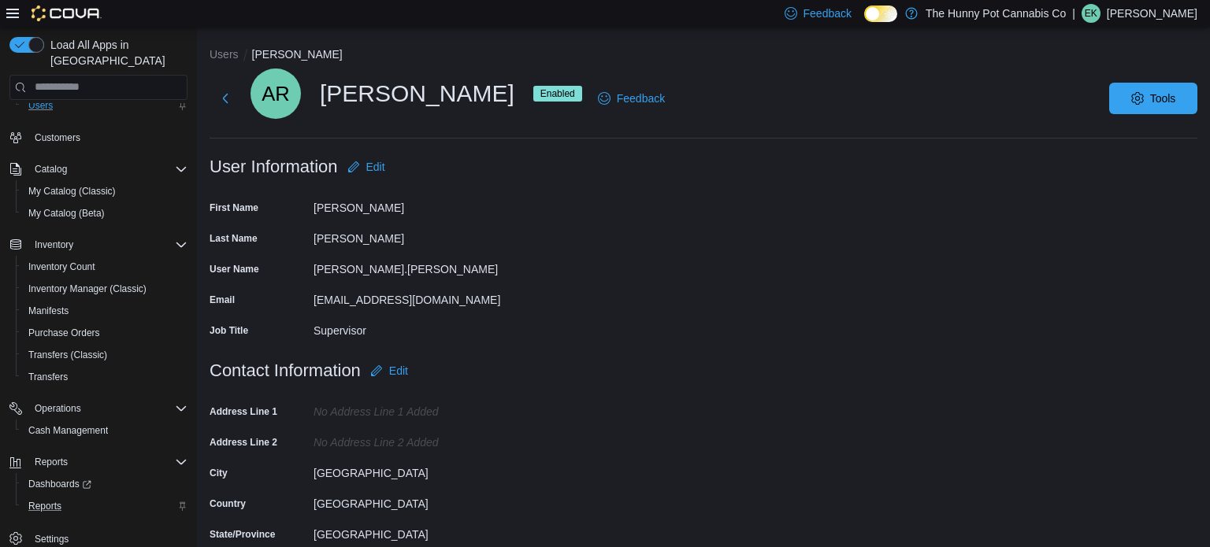
scroll to position [3, 0]
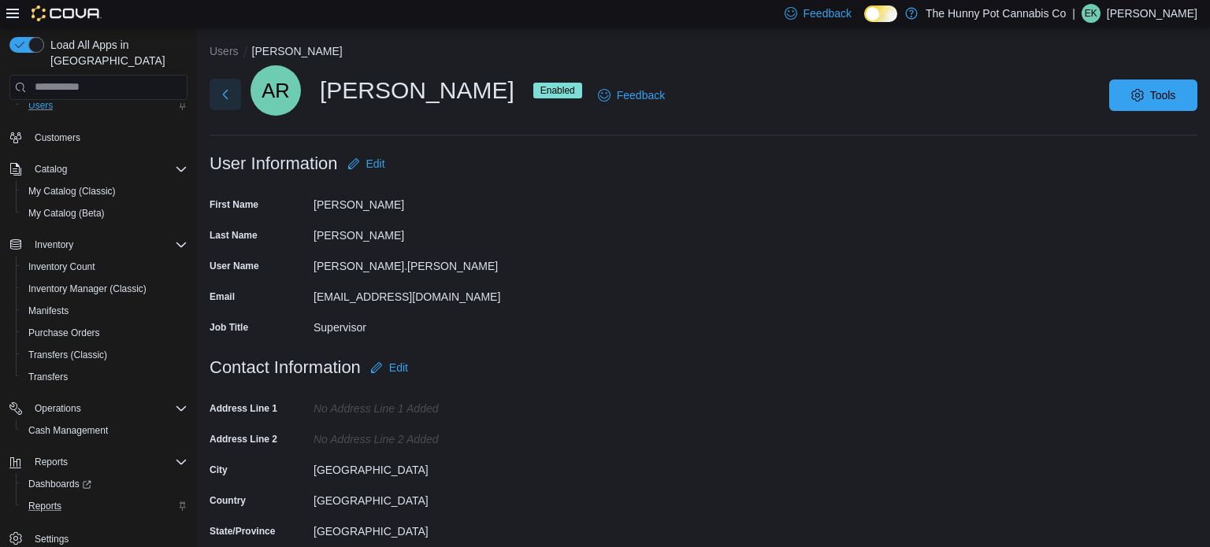
click at [227, 101] on button "Next" at bounding box center [226, 95] width 32 height 32
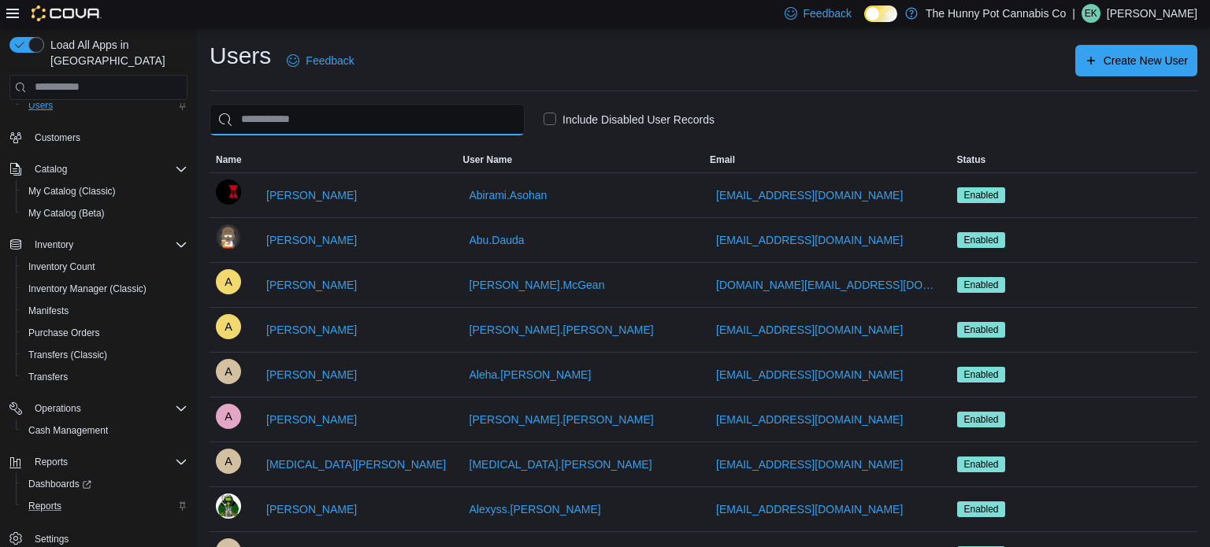
click at [269, 113] on input "search" at bounding box center [367, 120] width 315 height 32
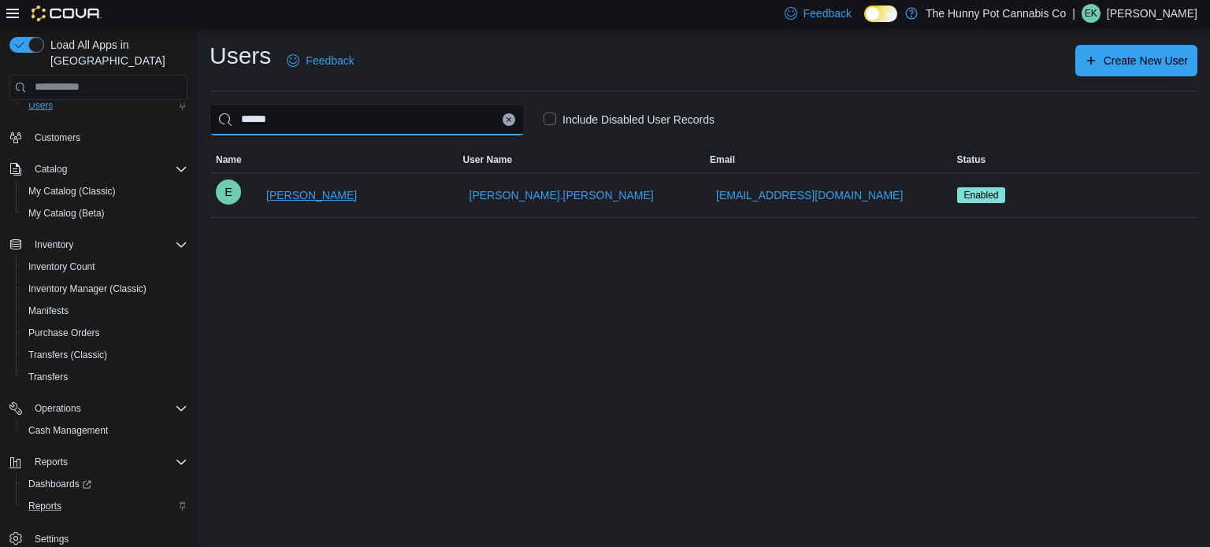
type input "******"
click at [332, 203] on span "[PERSON_NAME]" at bounding box center [311, 196] width 91 height 32
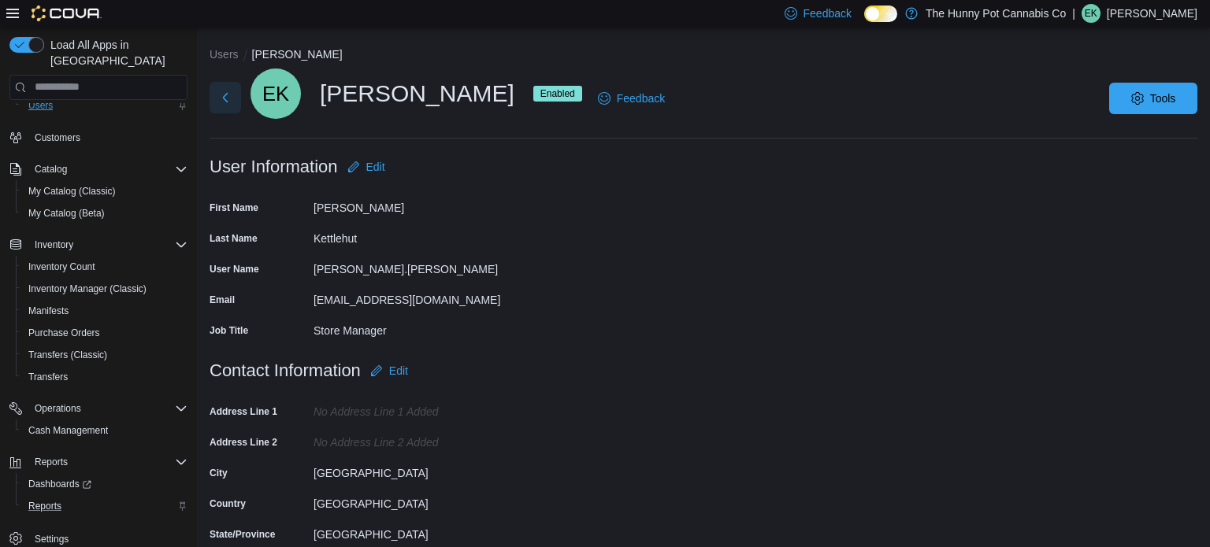
click at [227, 100] on button "Next" at bounding box center [226, 98] width 32 height 32
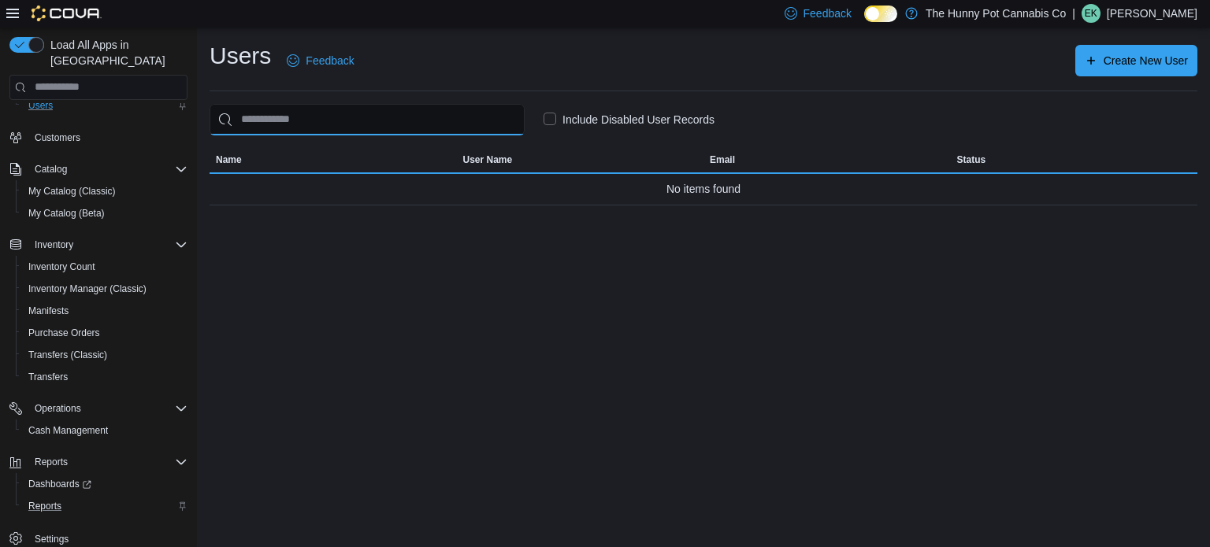
click at [306, 124] on input "search" at bounding box center [367, 120] width 315 height 32
type input "**********"
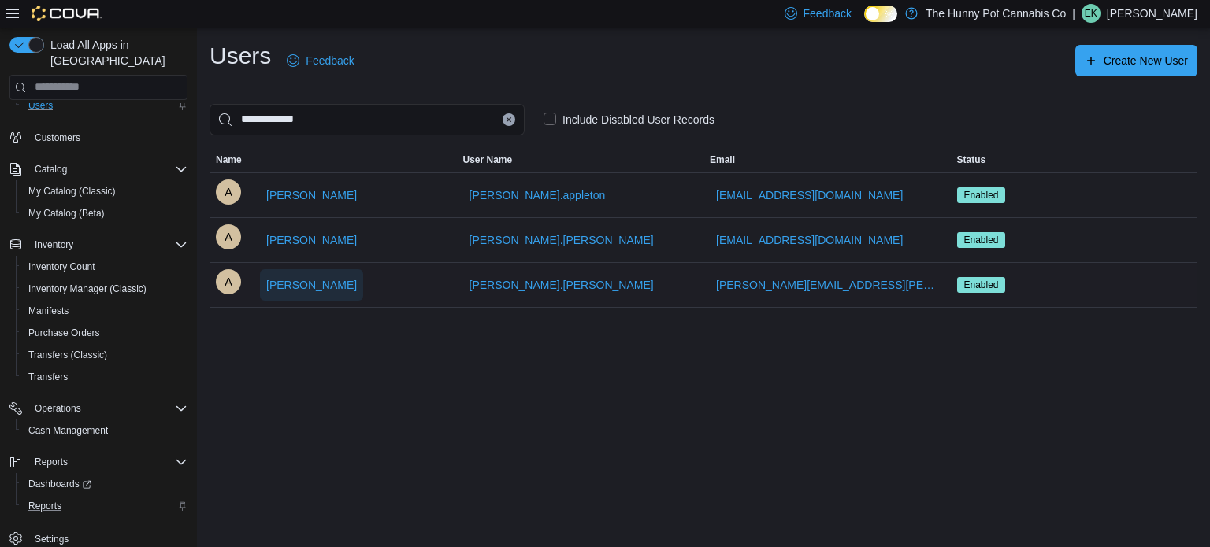
click at [348, 280] on button "[PERSON_NAME]" at bounding box center [311, 285] width 103 height 32
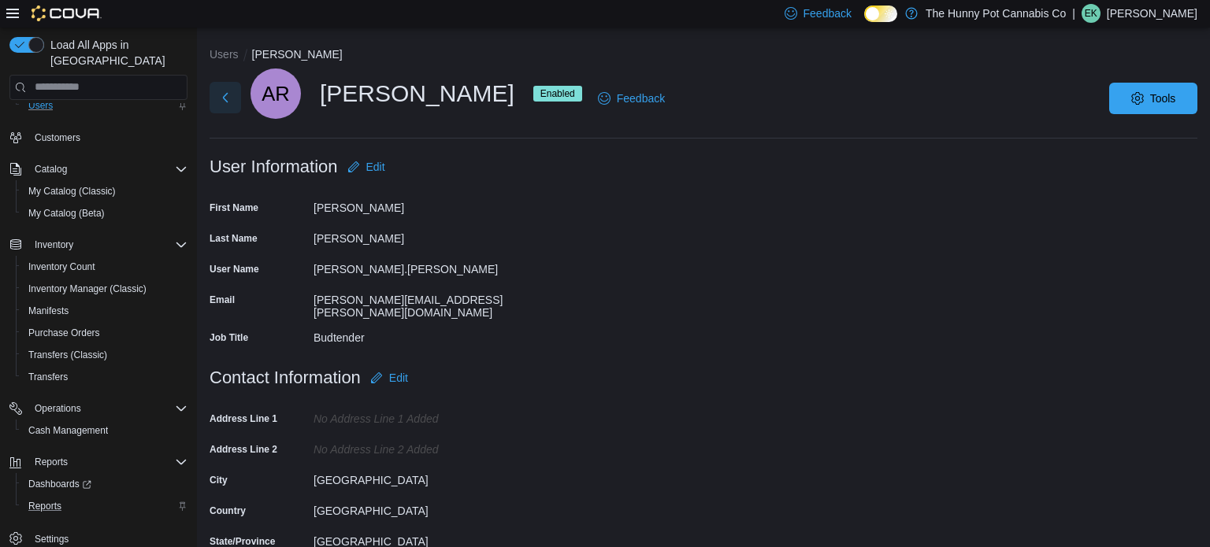
click at [232, 91] on button "Next" at bounding box center [226, 98] width 32 height 32
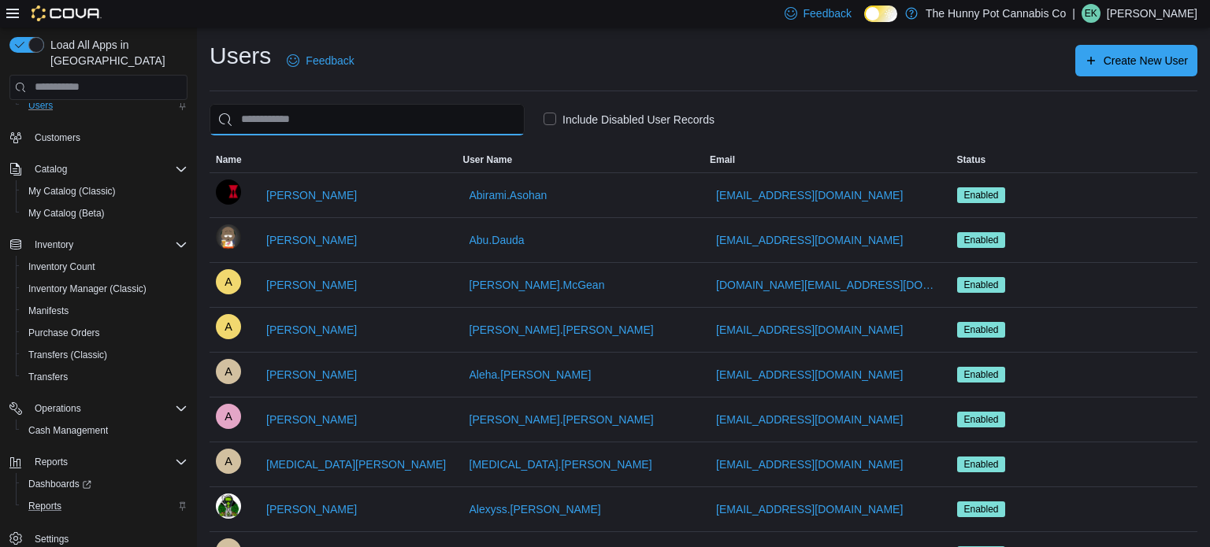
click at [271, 113] on input "search" at bounding box center [367, 120] width 315 height 32
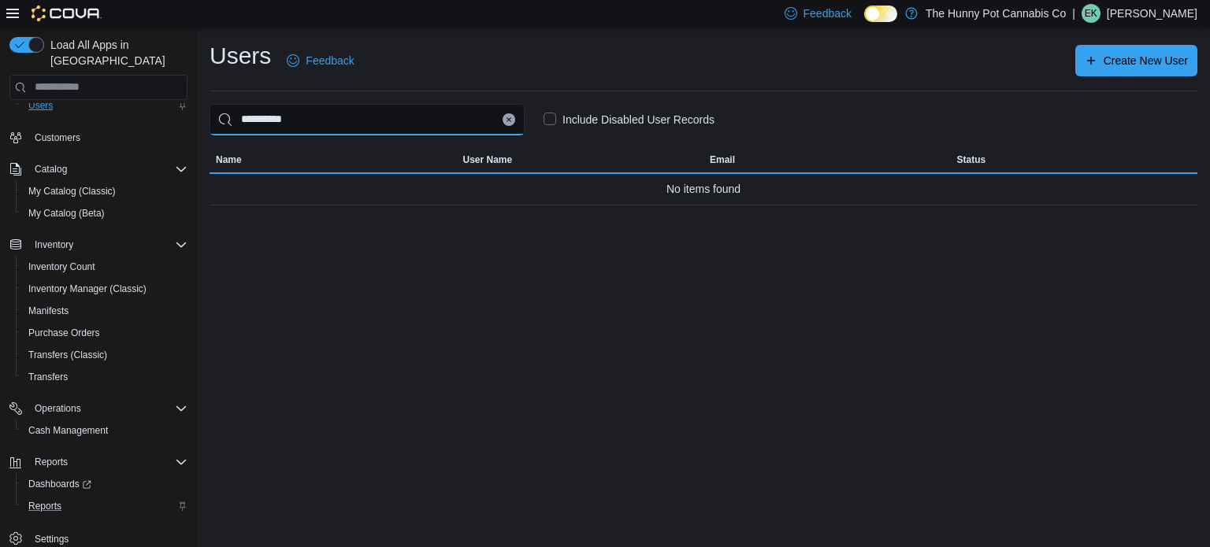
type input "**********"
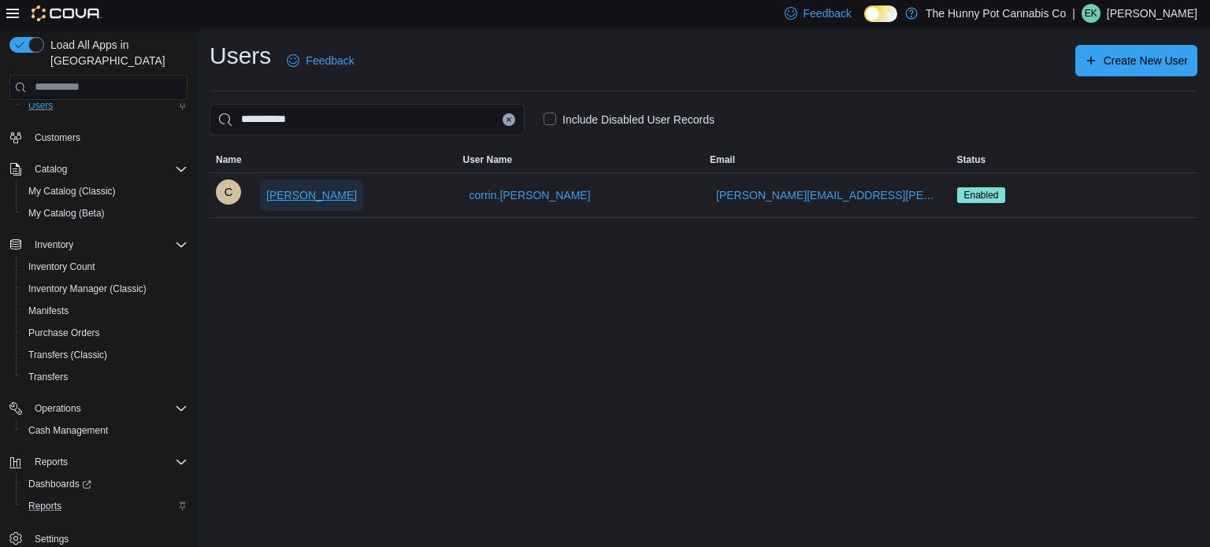
click at [287, 198] on span "[PERSON_NAME]" at bounding box center [311, 195] width 91 height 16
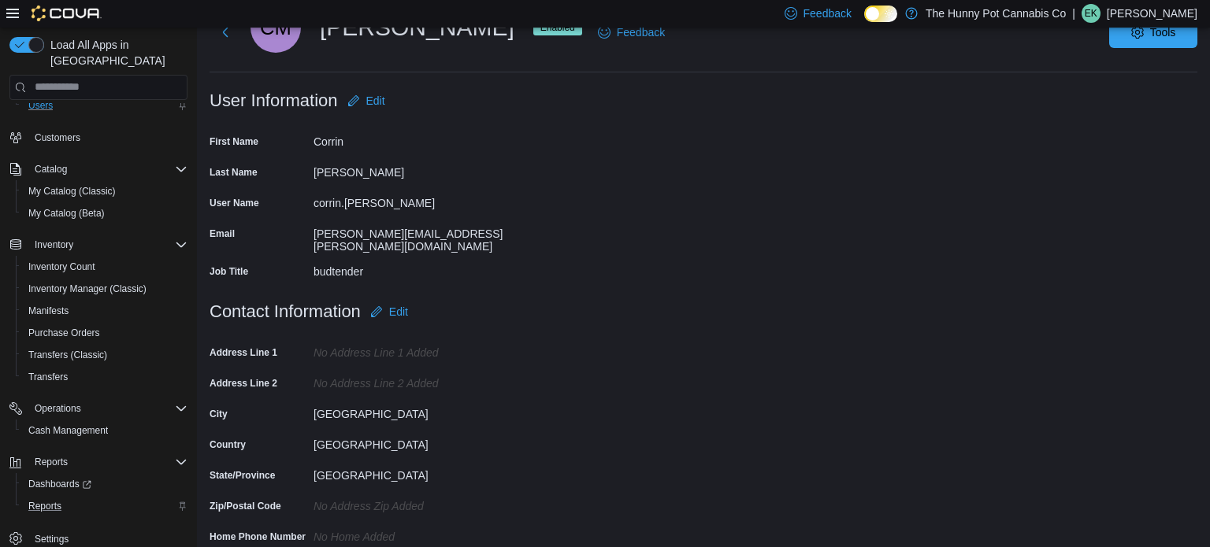
scroll to position [69, 0]
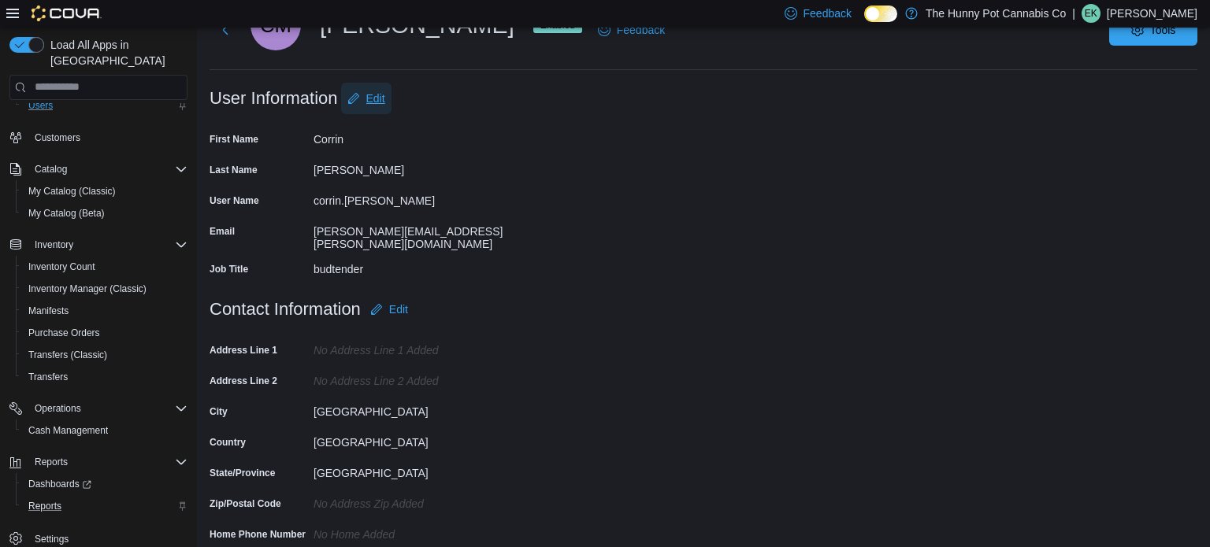
click at [386, 102] on button "Edit" at bounding box center [366, 99] width 50 height 32
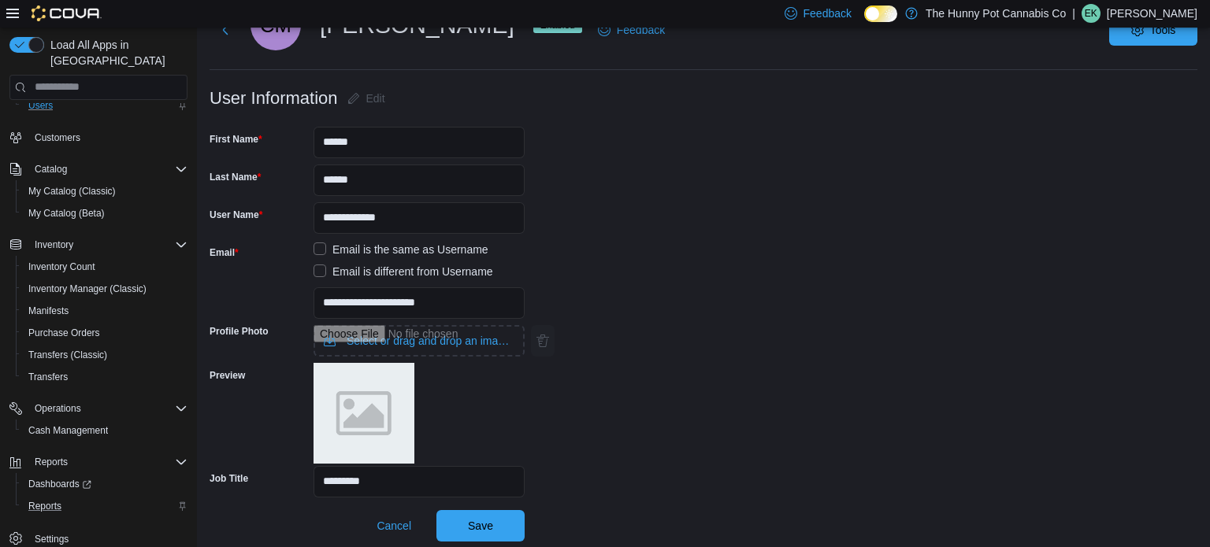
click at [574, 300] on form "**********" at bounding box center [704, 312] width 988 height 459
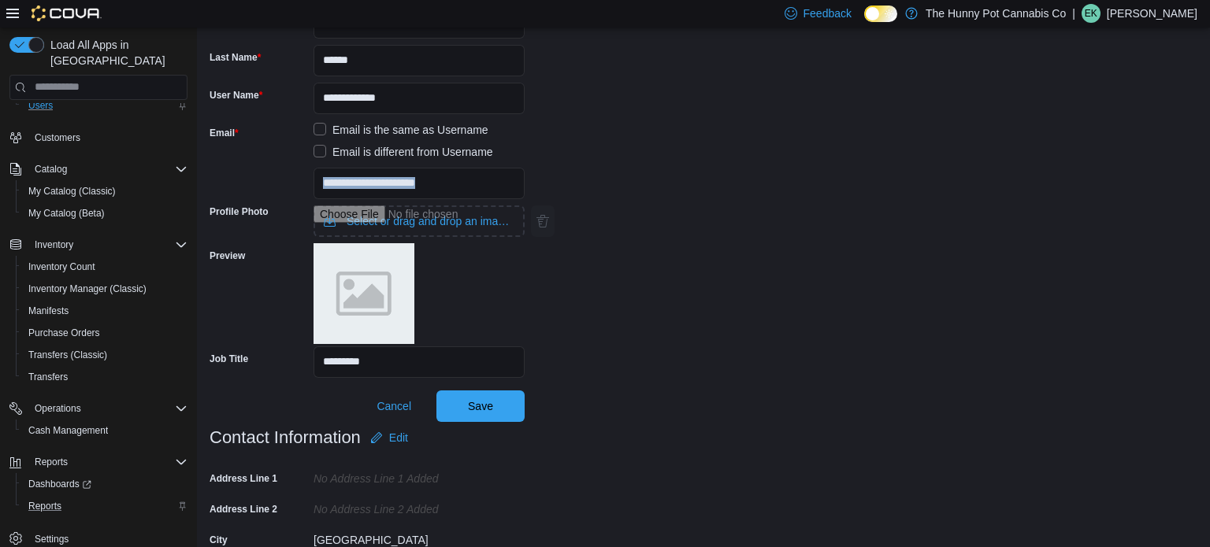
scroll to position [190, 0]
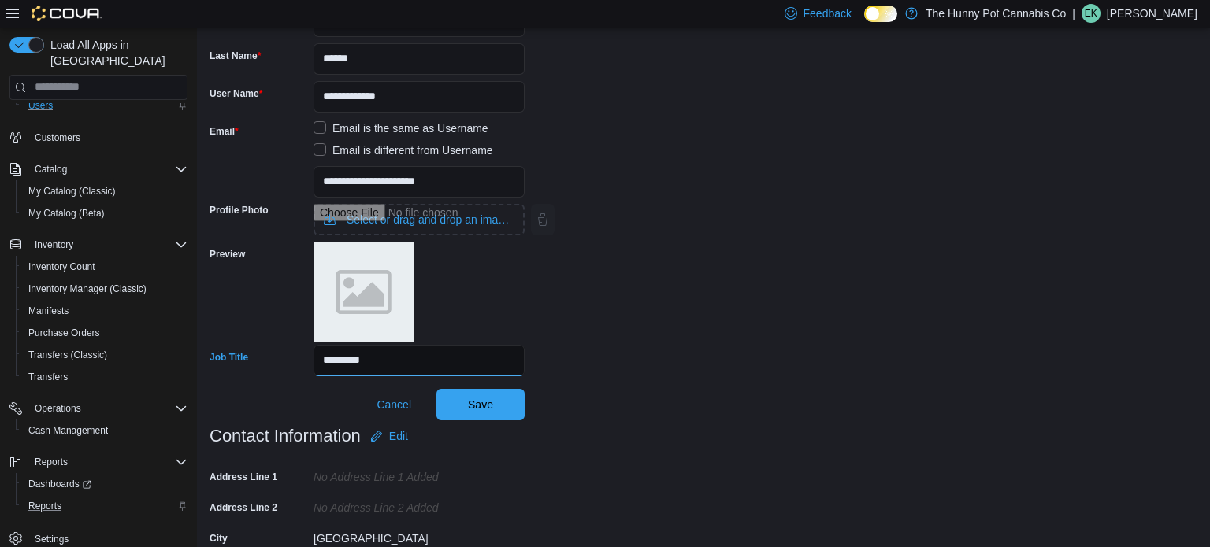
drag, startPoint x: 452, startPoint y: 359, endPoint x: 291, endPoint y: 362, distance: 161.5
click at [291, 362] on div "Job Title *********" at bounding box center [367, 361] width 315 height 32
type input "**********"
click at [494, 421] on div "Contact Information Edit" at bounding box center [367, 437] width 315 height 32
click at [488, 412] on span "Save" at bounding box center [480, 404] width 69 height 32
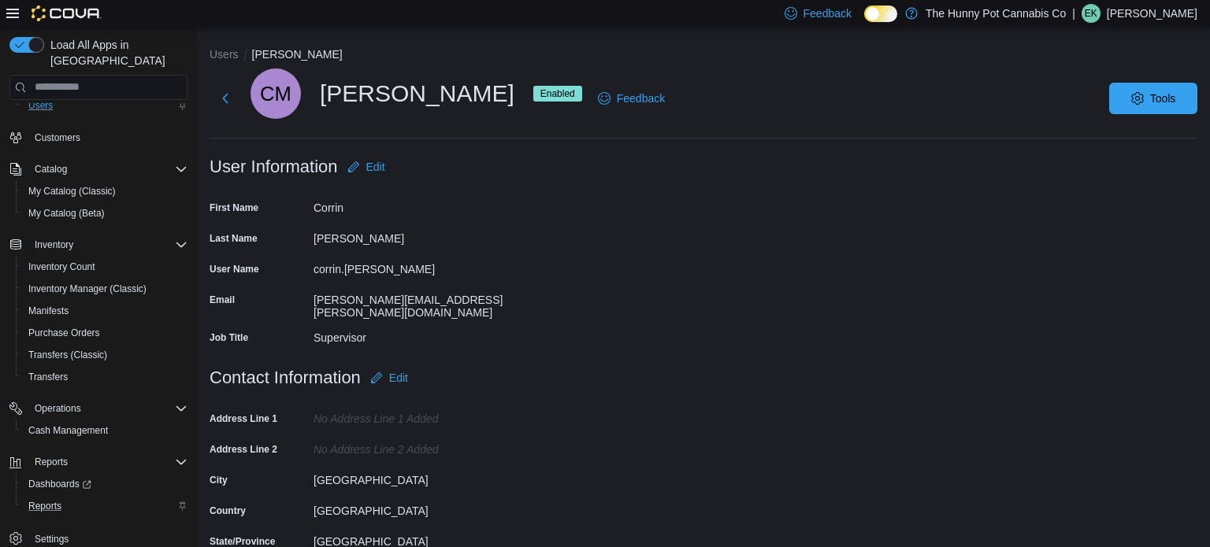
scroll to position [0, 0]
click at [1136, 84] on span "Tools" at bounding box center [1152, 98] width 69 height 32
click at [1019, 115] on div "CM [PERSON_NAME] Enabled Feedback Tools" at bounding box center [704, 99] width 988 height 60
click at [227, 50] on button "Users" at bounding box center [224, 54] width 29 height 13
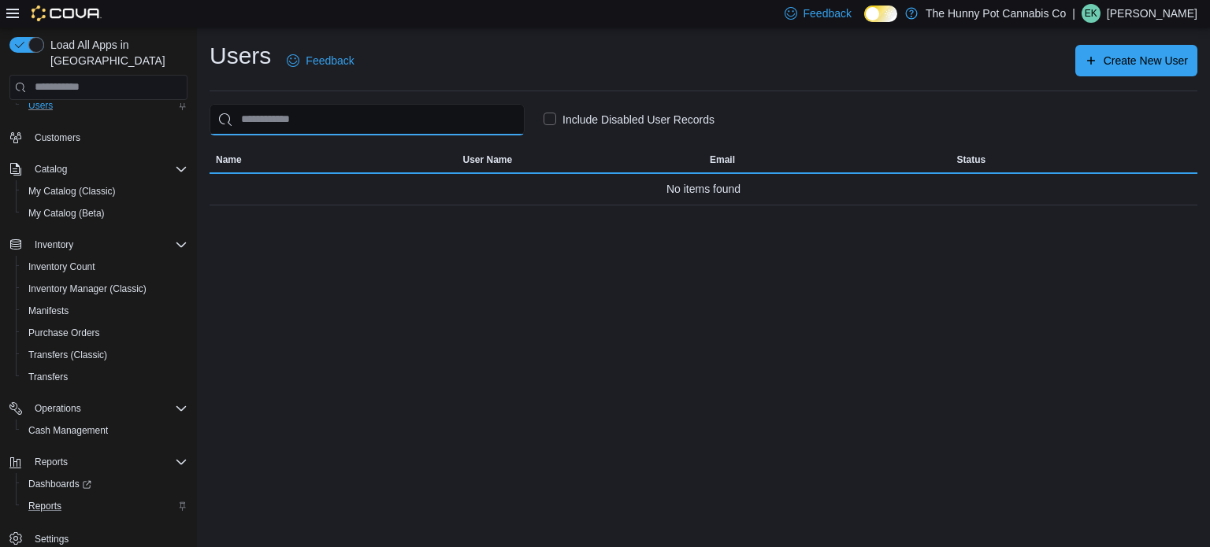
click at [443, 127] on input "search" at bounding box center [367, 120] width 315 height 32
type input "**********"
click at [388, 120] on input "**********" at bounding box center [367, 120] width 315 height 32
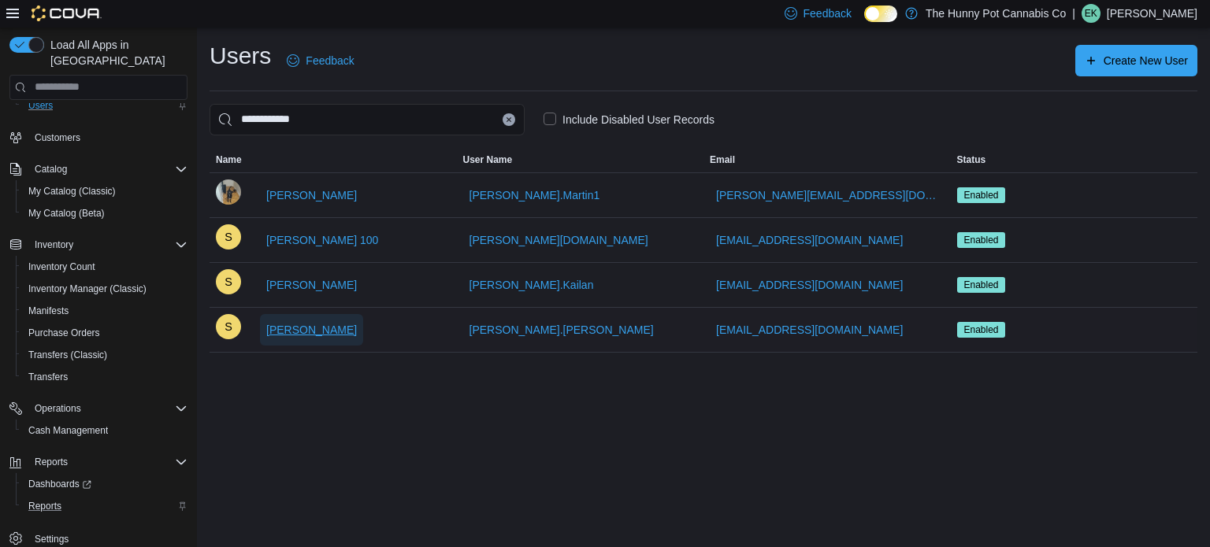
click at [299, 328] on span "[PERSON_NAME]" at bounding box center [311, 330] width 91 height 16
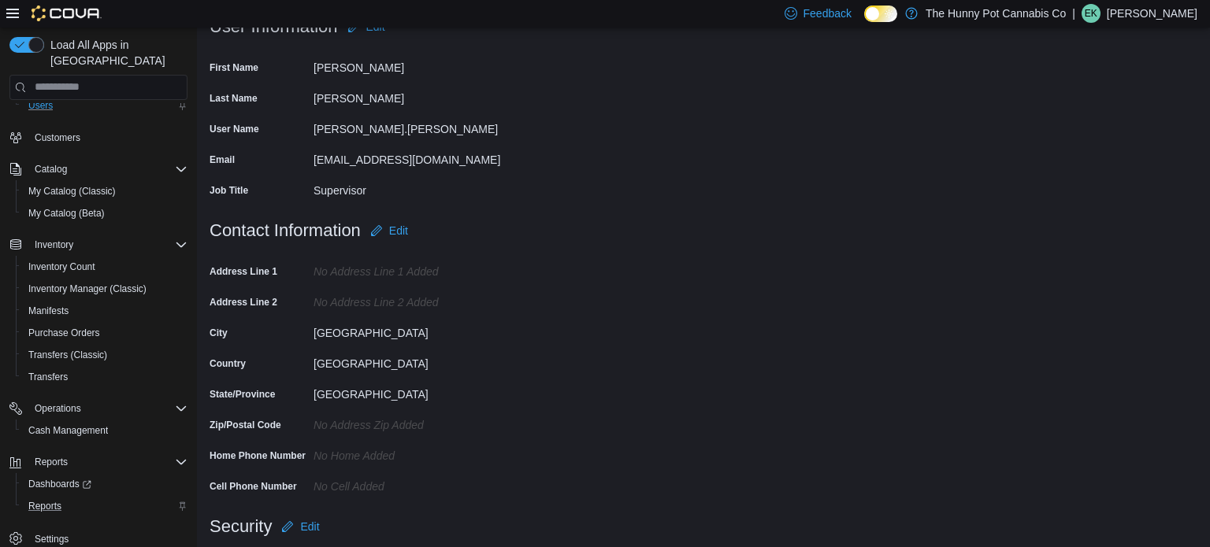
scroll to position [232, 0]
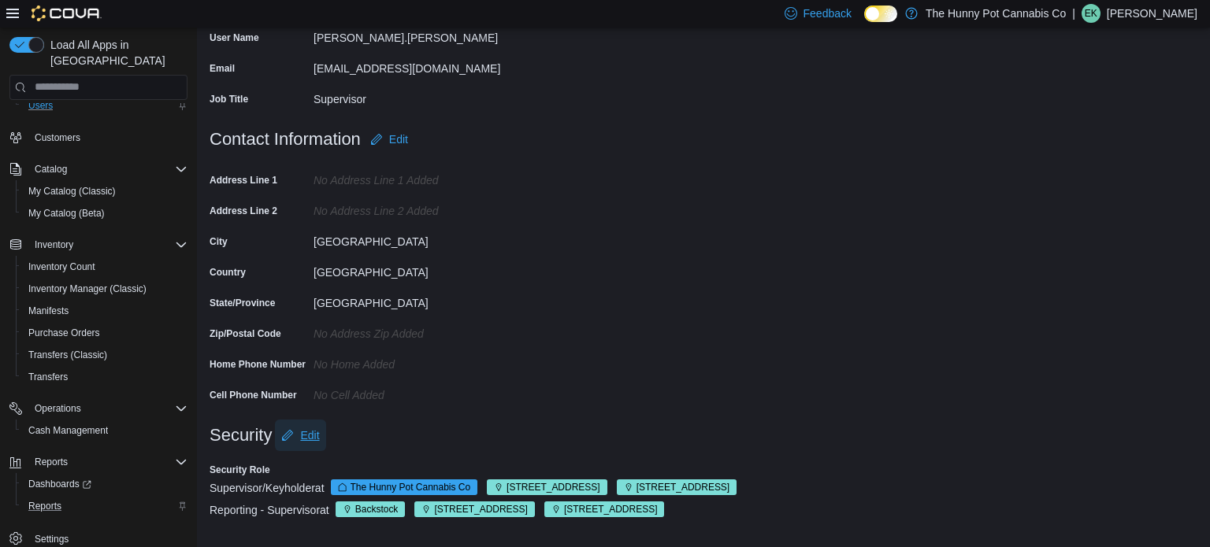
click at [310, 440] on span "Edit" at bounding box center [309, 436] width 19 height 16
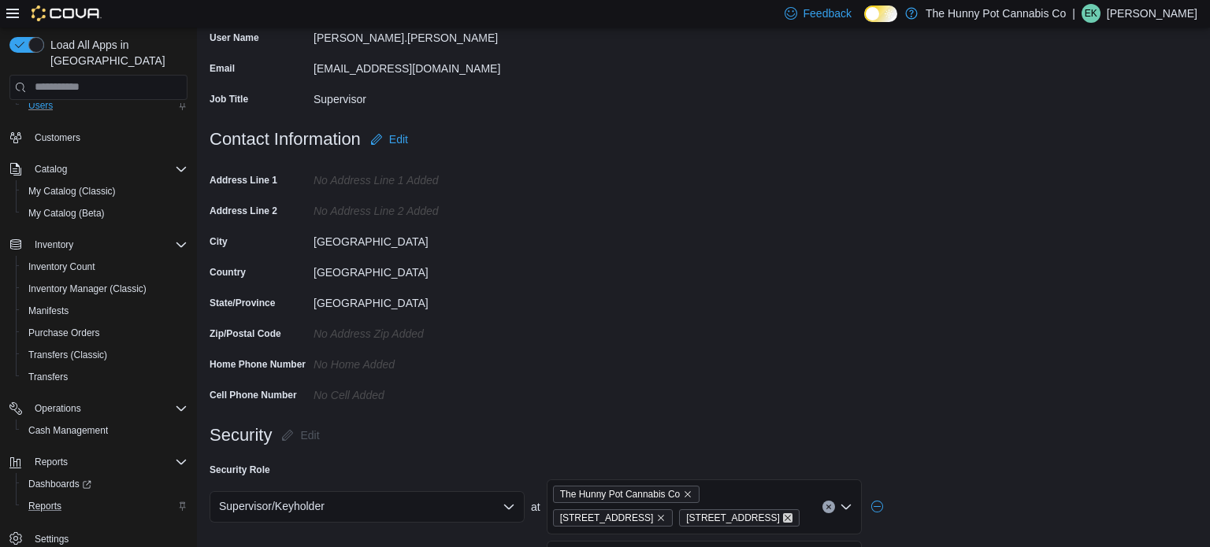
click at [783, 521] on icon "Remove 2173 Yonge St from selection in this group" at bounding box center [787, 518] width 9 height 9
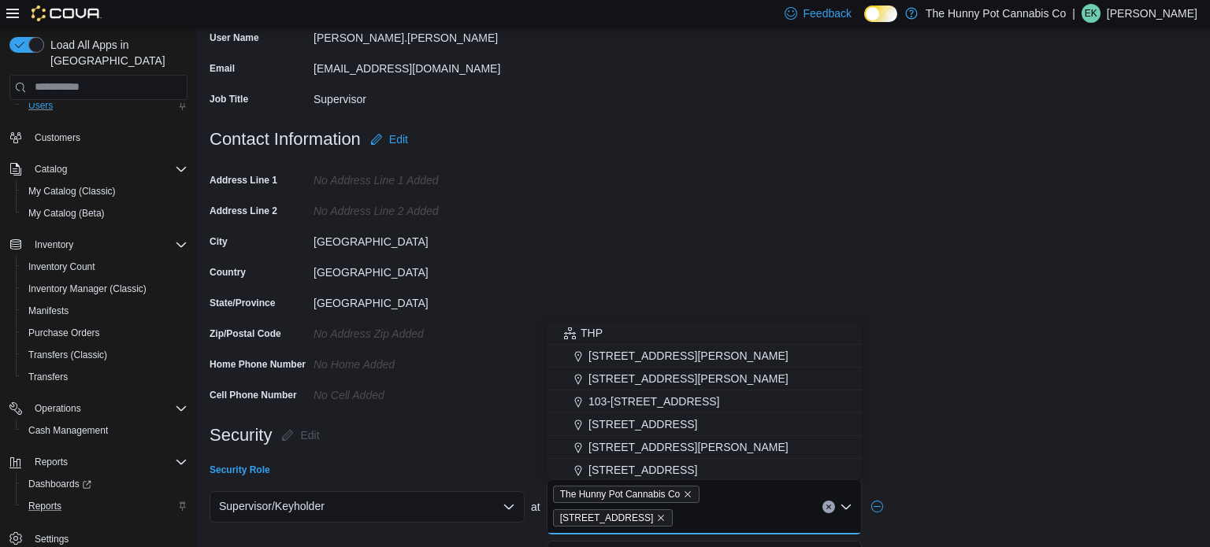
click at [977, 347] on form "Contact Information Edit Address Line 1 No Address Line 1 added Address Line 2 …" at bounding box center [704, 272] width 988 height 296
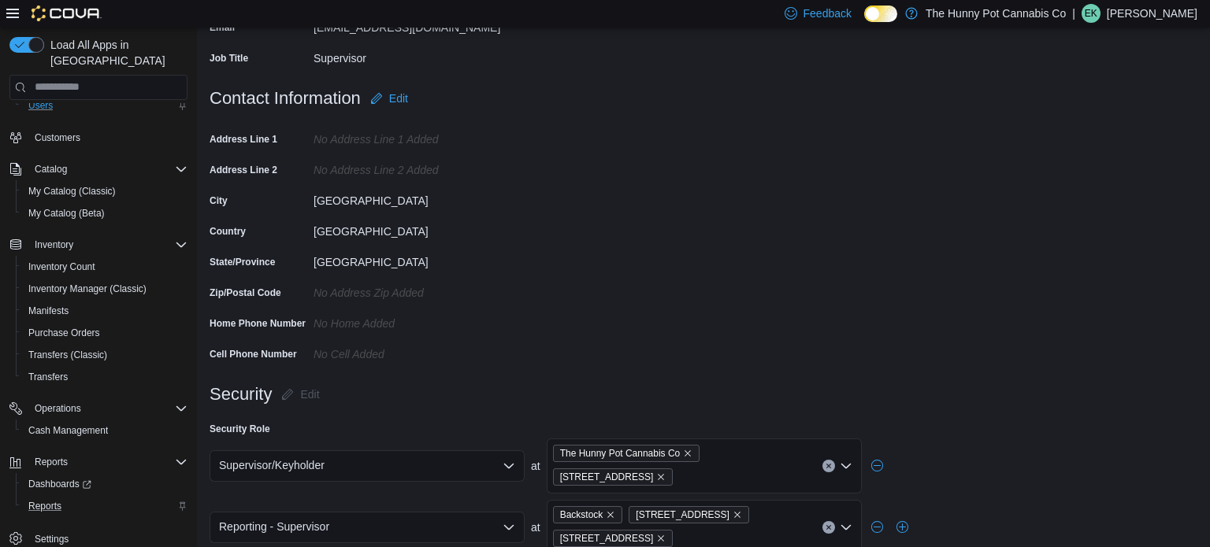
scroll to position [276, 0]
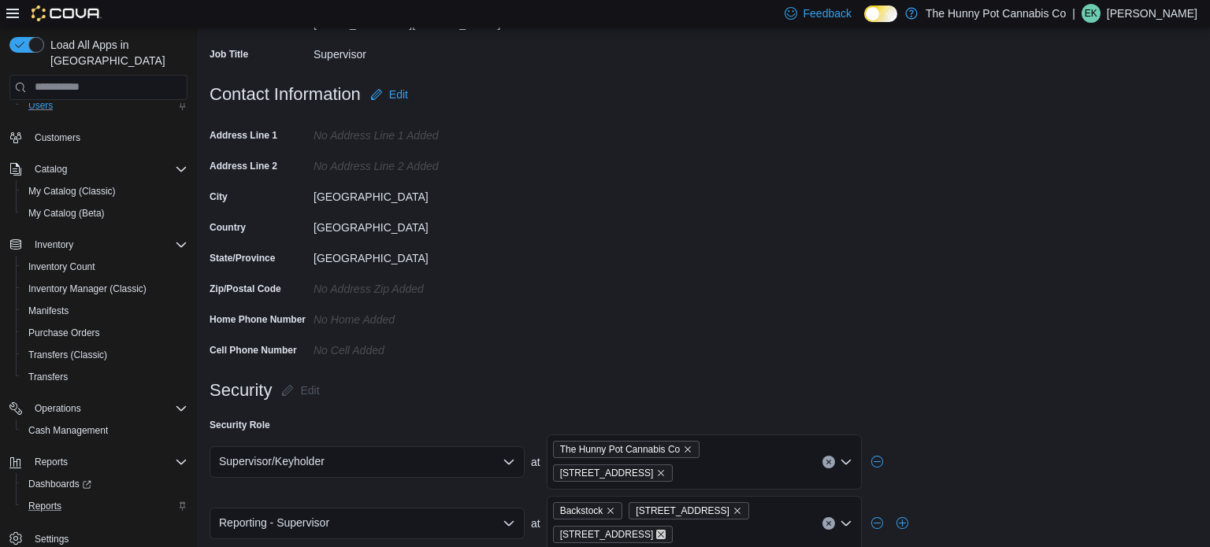
click at [666, 530] on icon "Remove 2173 Yonge St from selection in this group" at bounding box center [660, 534] width 9 height 9
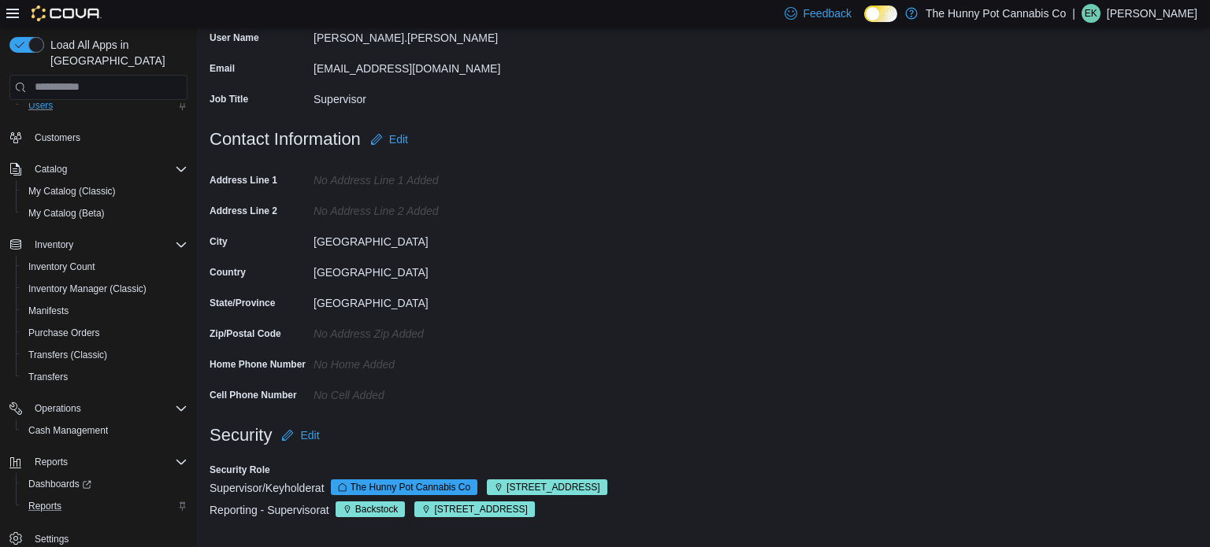
scroll to position [0, 0]
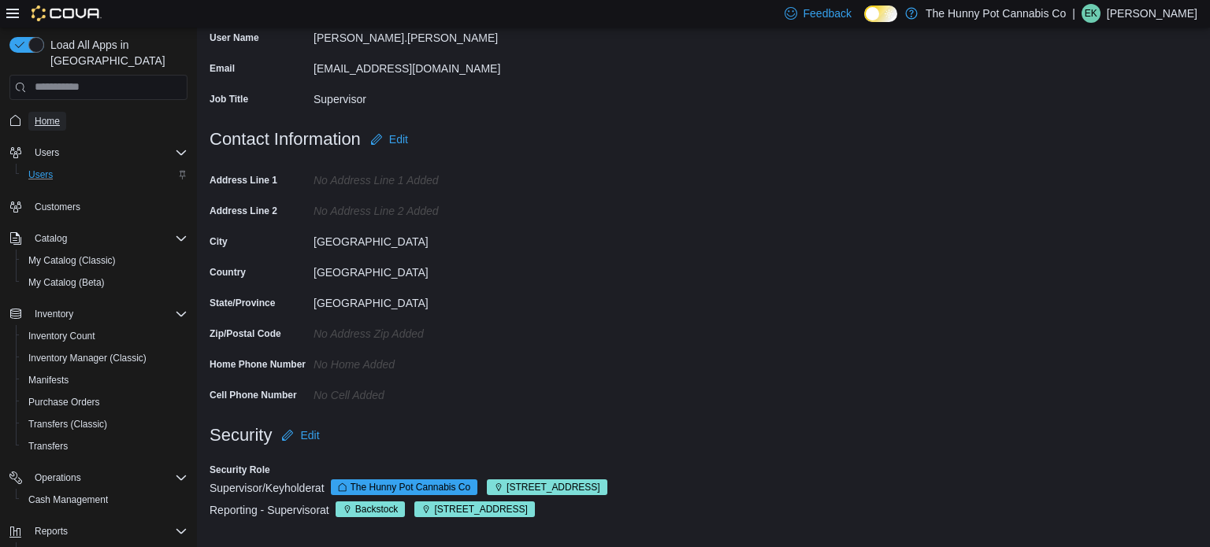
click at [54, 115] on span "Home" at bounding box center [47, 121] width 25 height 13
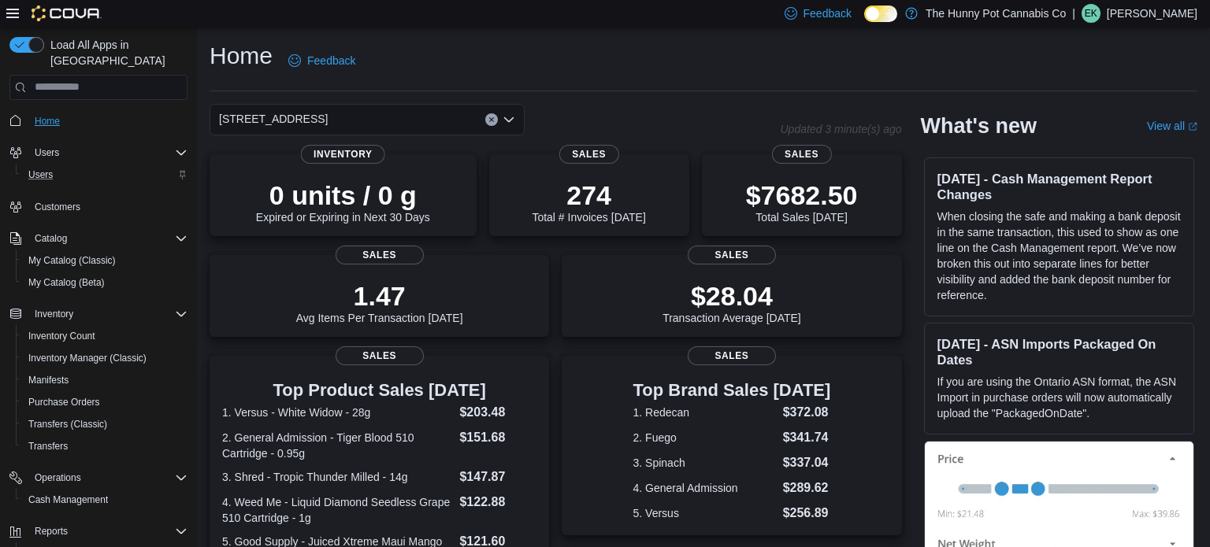
click at [62, 112] on link "Home" at bounding box center [47, 121] width 38 height 19
